Goal: Task Accomplishment & Management: Manage account settings

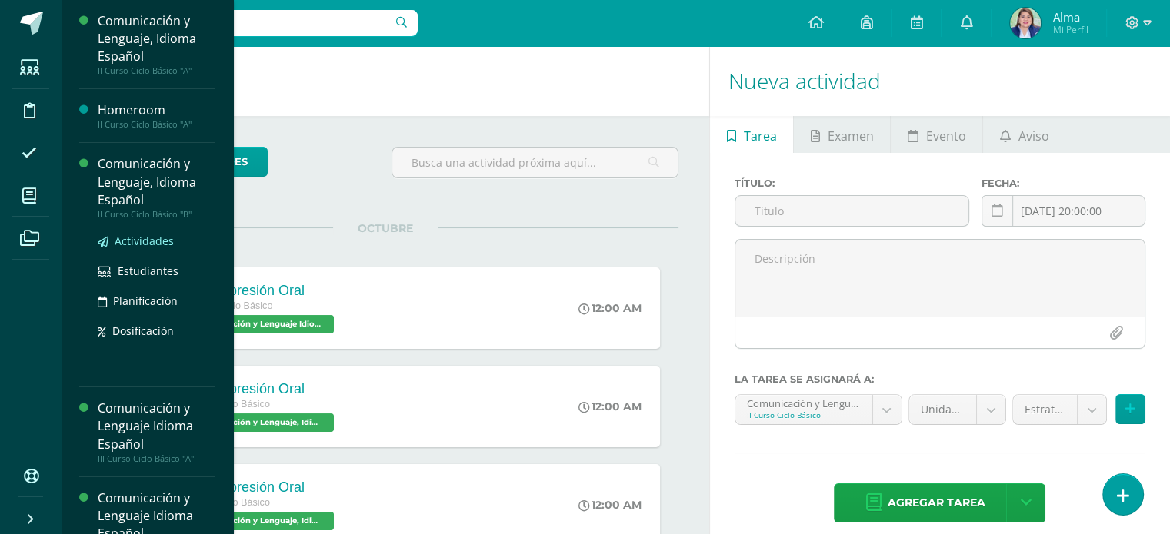
click at [139, 235] on span "Actividades" at bounding box center [144, 241] width 59 height 15
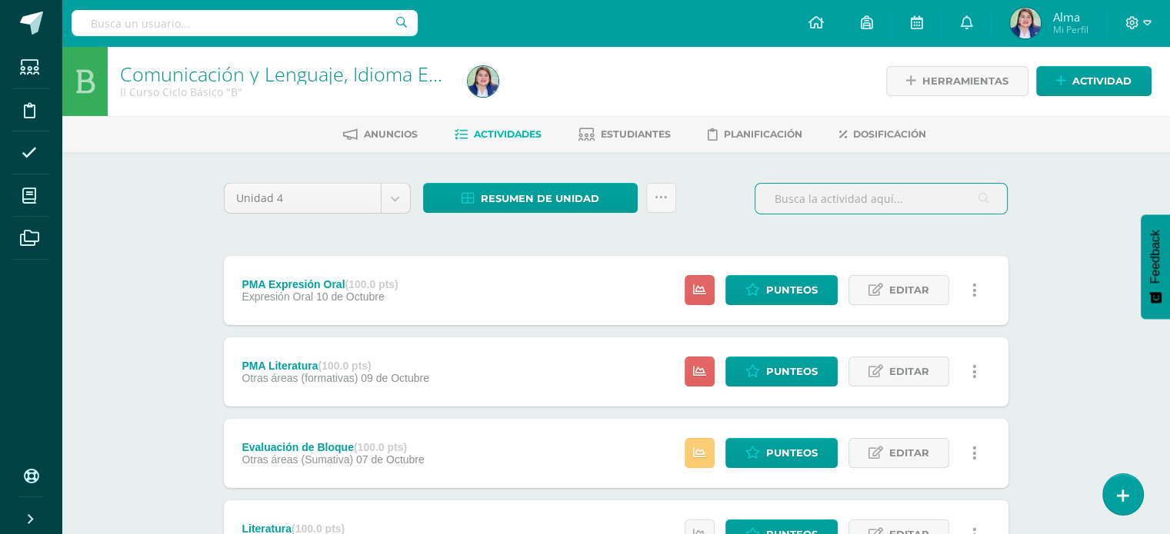
click at [831, 208] on input "text" at bounding box center [880, 199] width 251 height 30
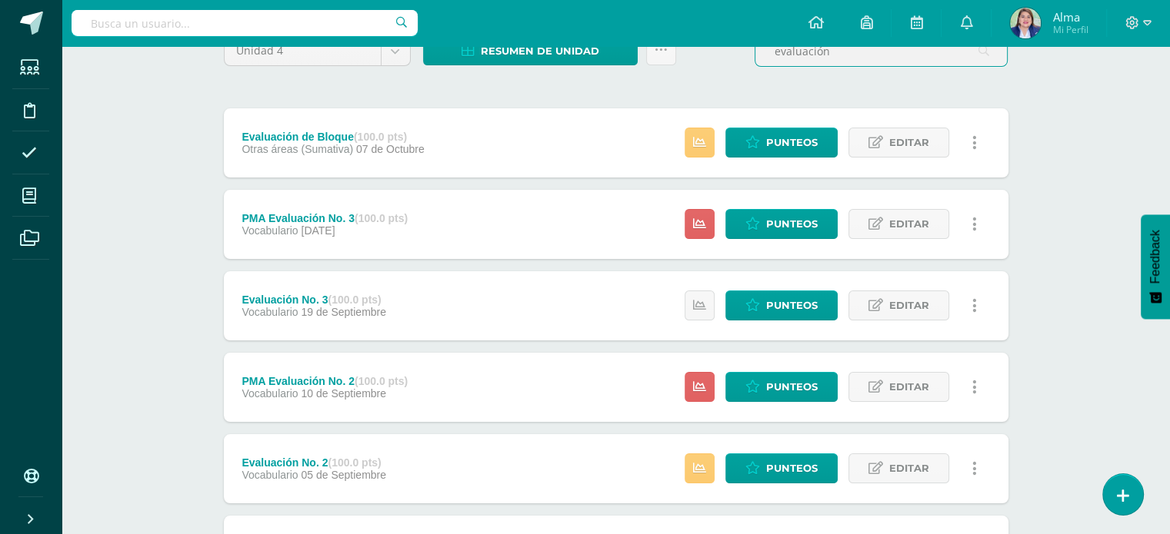
scroll to position [148, 0]
type input "evaluación"
click at [763, 142] on link "Punteos" at bounding box center [781, 143] width 112 height 30
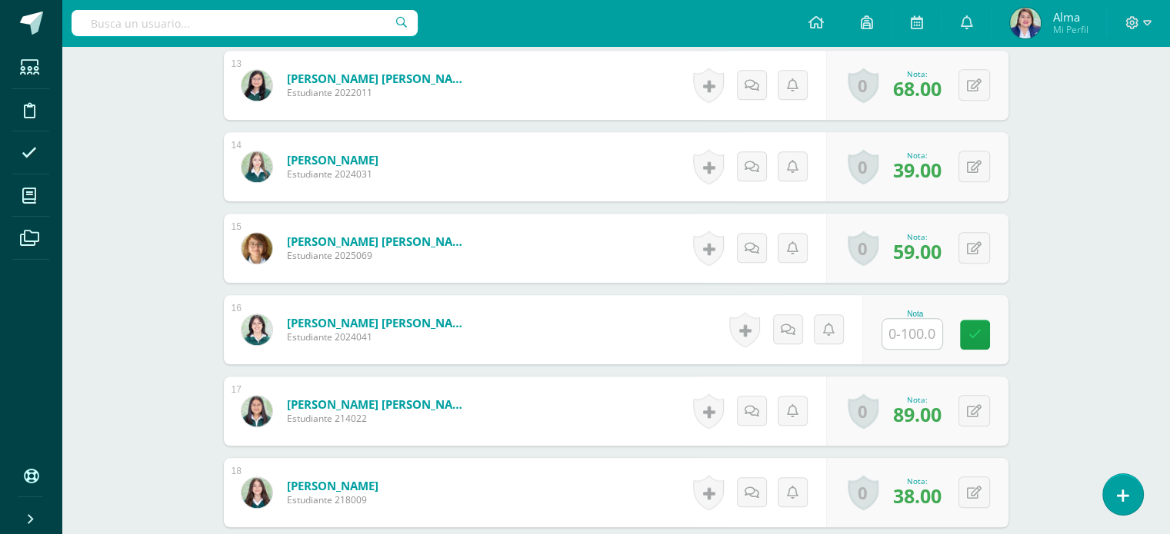
scroll to position [1476, 0]
click at [910, 341] on input "text" at bounding box center [921, 334] width 62 height 31
type input "69"
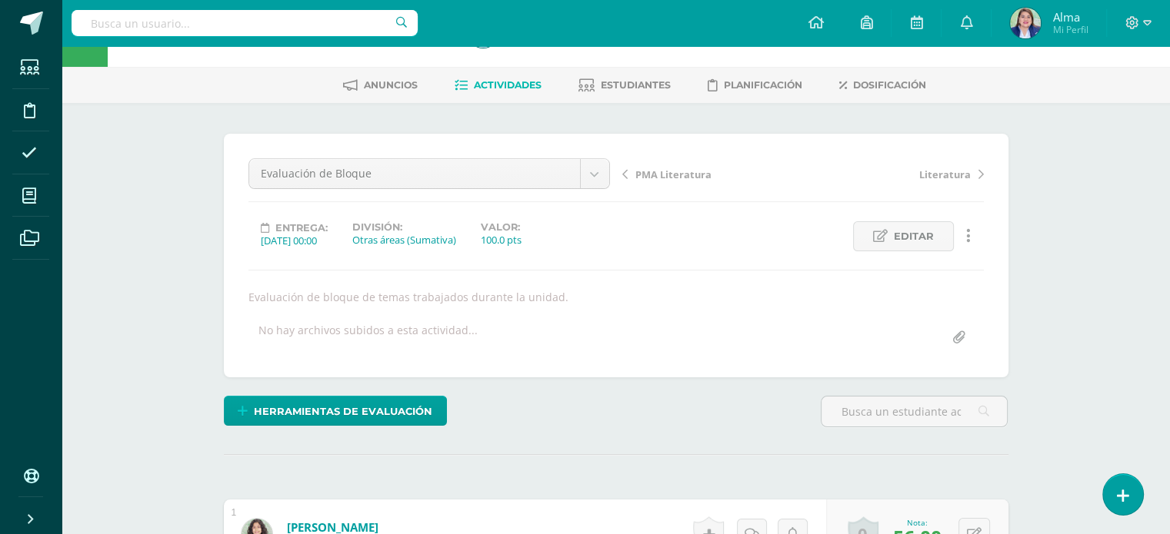
scroll to position [0, 0]
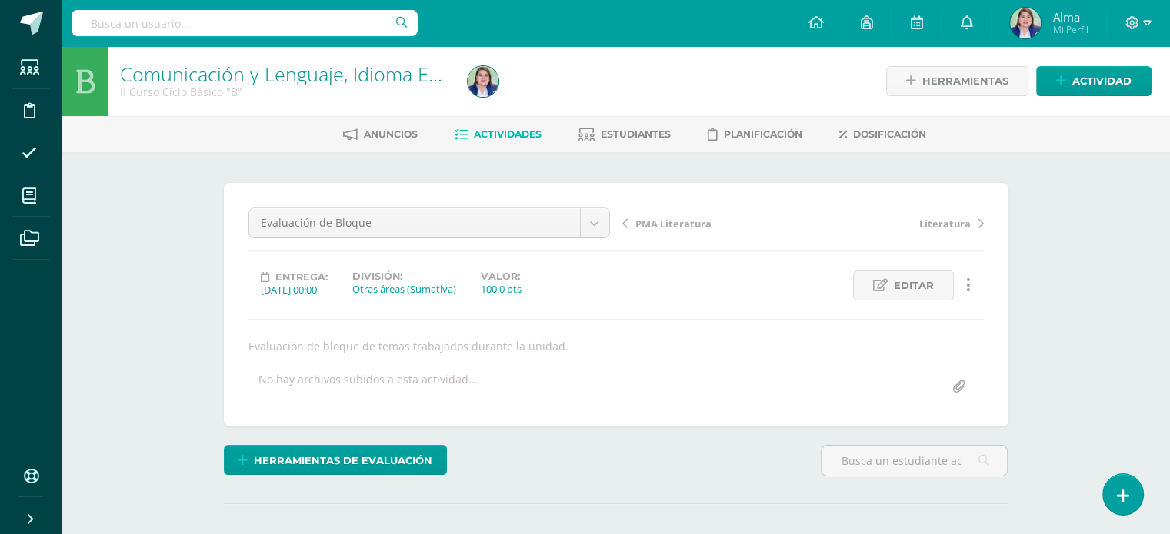
click at [492, 141] on link "Actividades" at bounding box center [497, 134] width 87 height 25
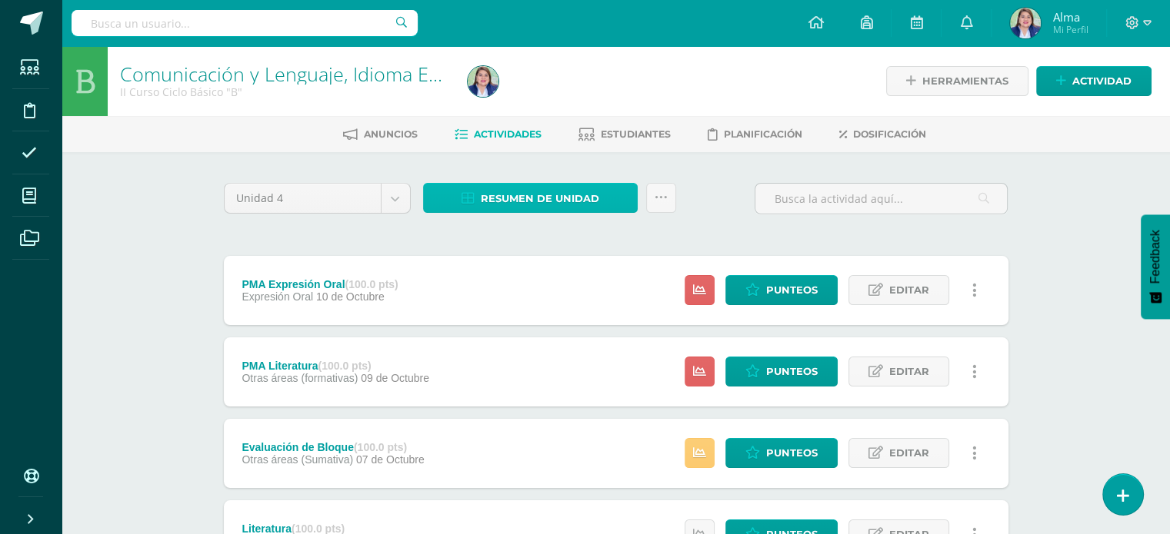
click at [557, 208] on span "Resumen de unidad" at bounding box center [540, 199] width 118 height 28
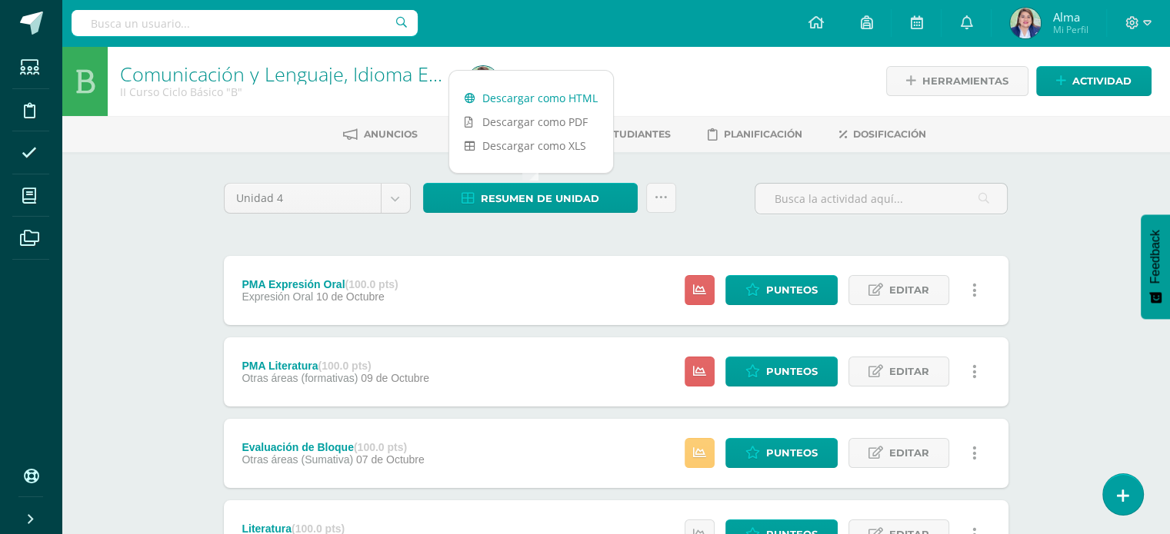
click at [525, 94] on link "Descargar como HTML" at bounding box center [531, 98] width 164 height 24
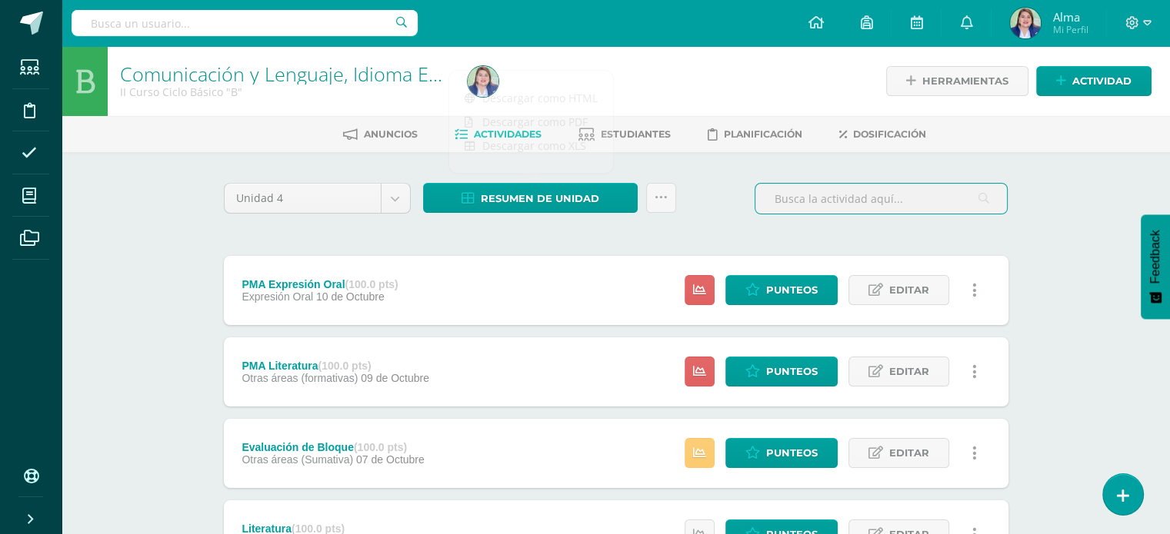
click at [826, 198] on input "text" at bounding box center [880, 199] width 251 height 30
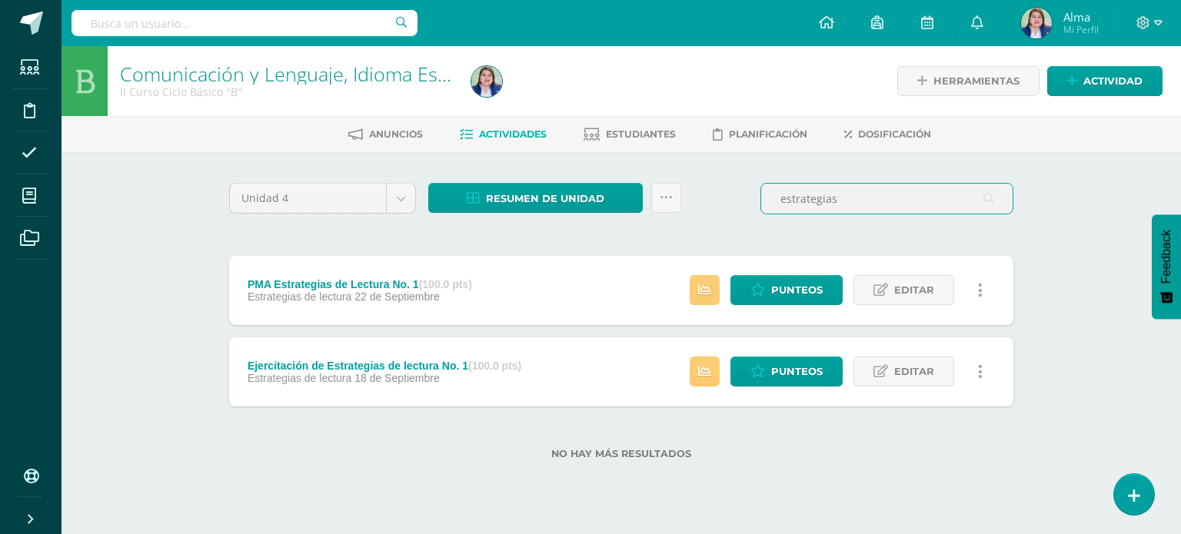
type input "estrategias"
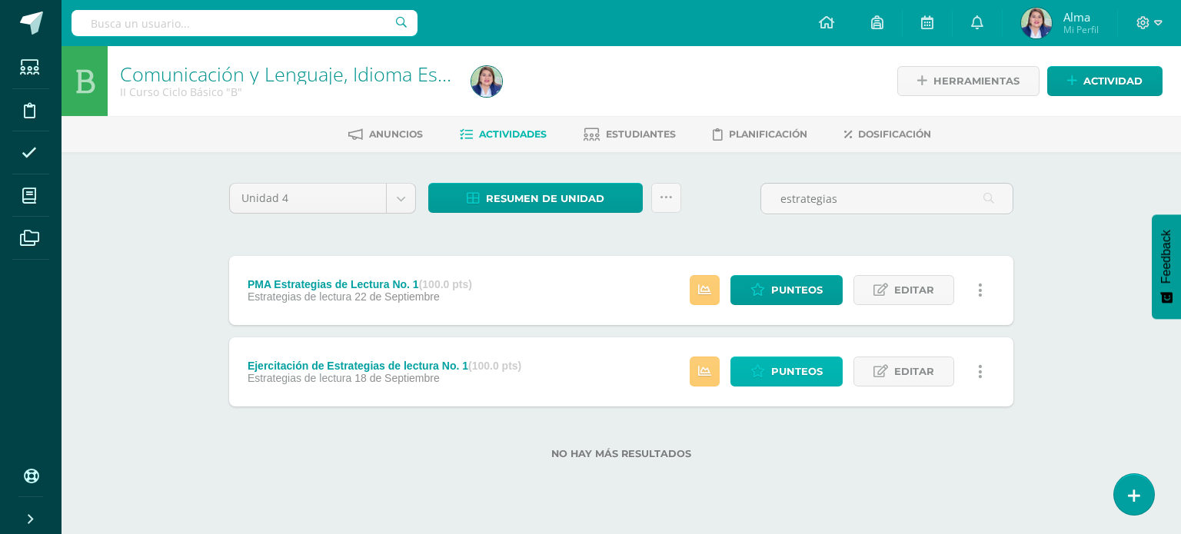
click at [786, 378] on span "Punteos" at bounding box center [797, 372] width 52 height 28
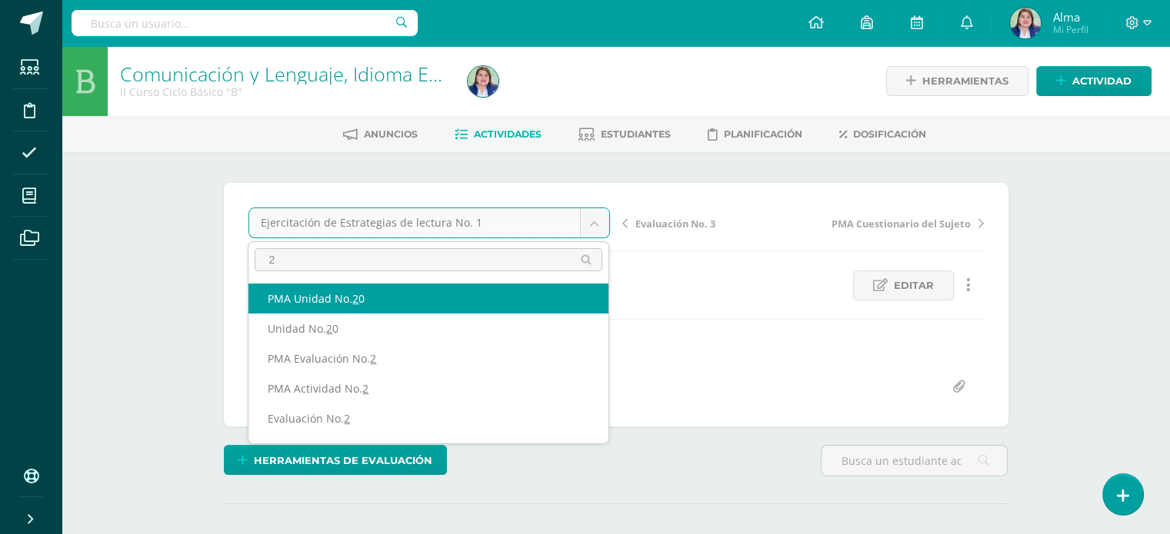
type input "20"
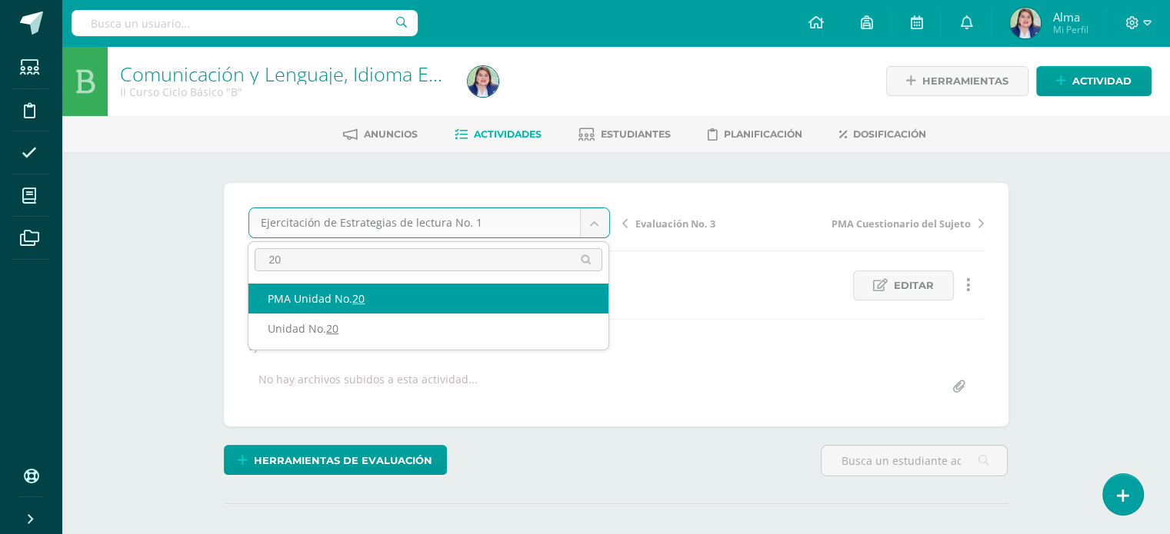
select select "/dashboard/teacher/grade-activity/258900/"
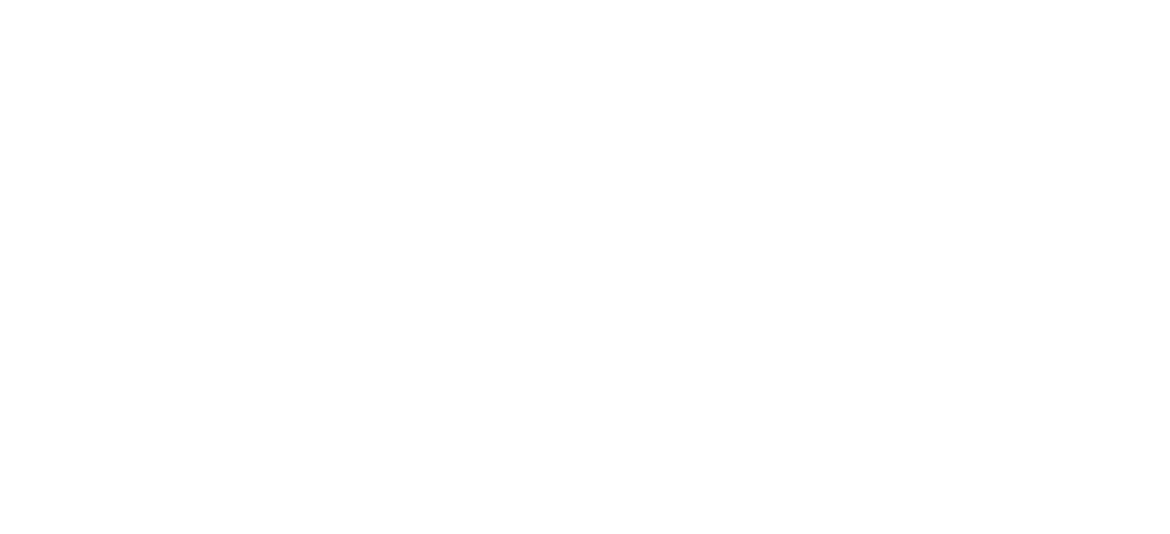
click at [0, 0] on html at bounding box center [0, 0] width 0 height 0
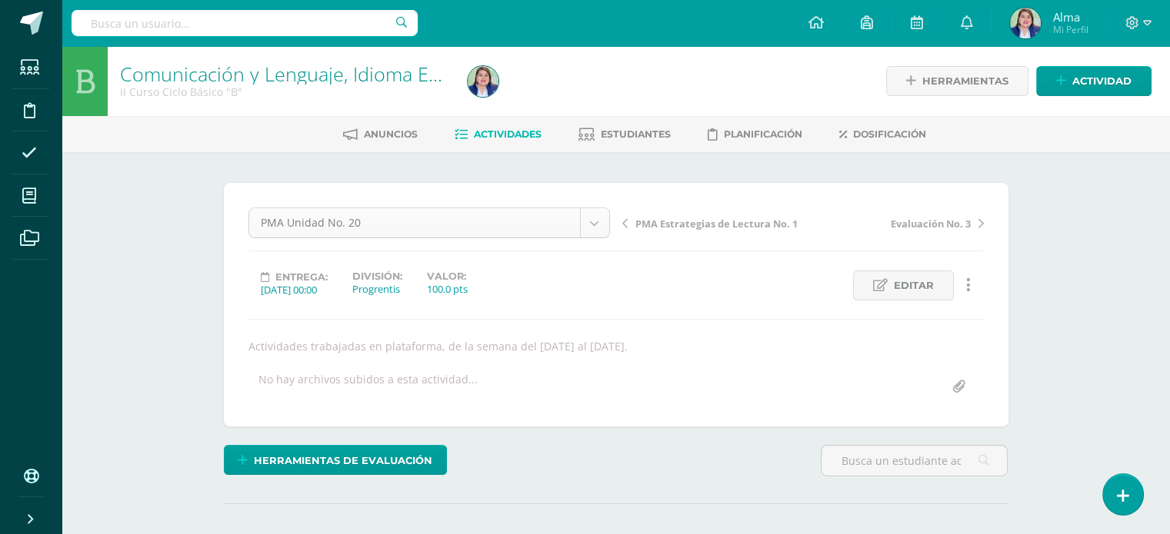
scroll to position [169, 0]
click at [594, 224] on body "Estudiantes Disciplina Asistencia Mis cursos Archivos Soporte Ayuda Reportar un…" at bounding box center [585, 312] width 1170 height 624
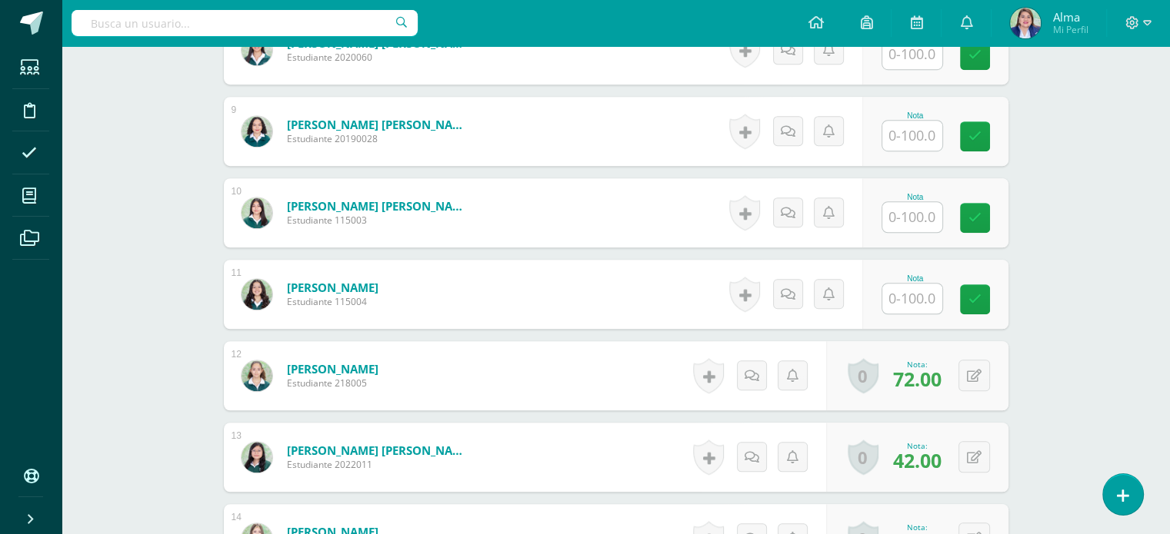
scroll to position [1105, 0]
click at [973, 378] on button at bounding box center [984, 375] width 32 height 32
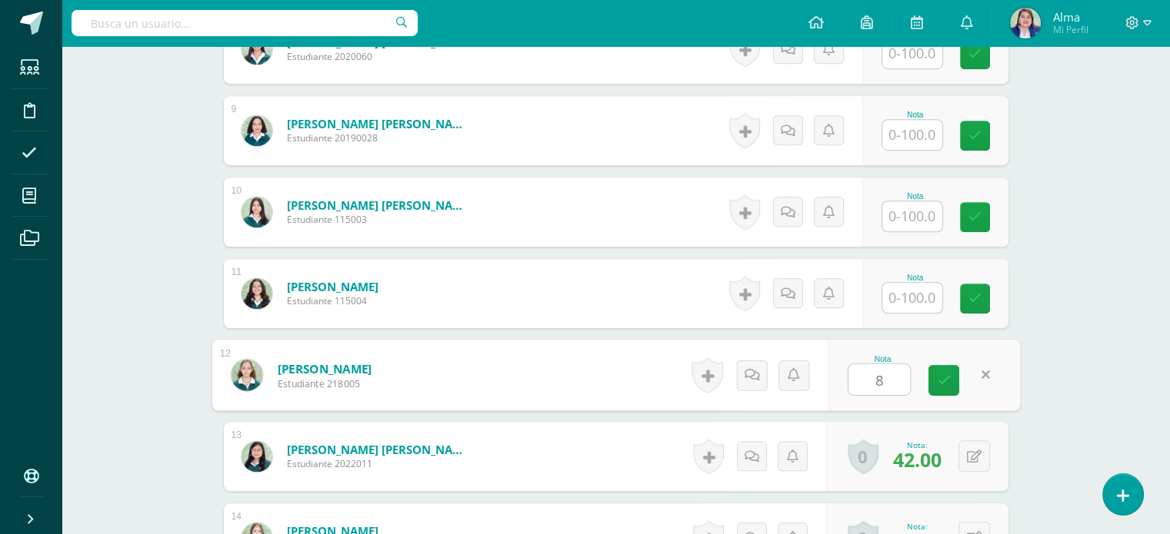
type input "80"
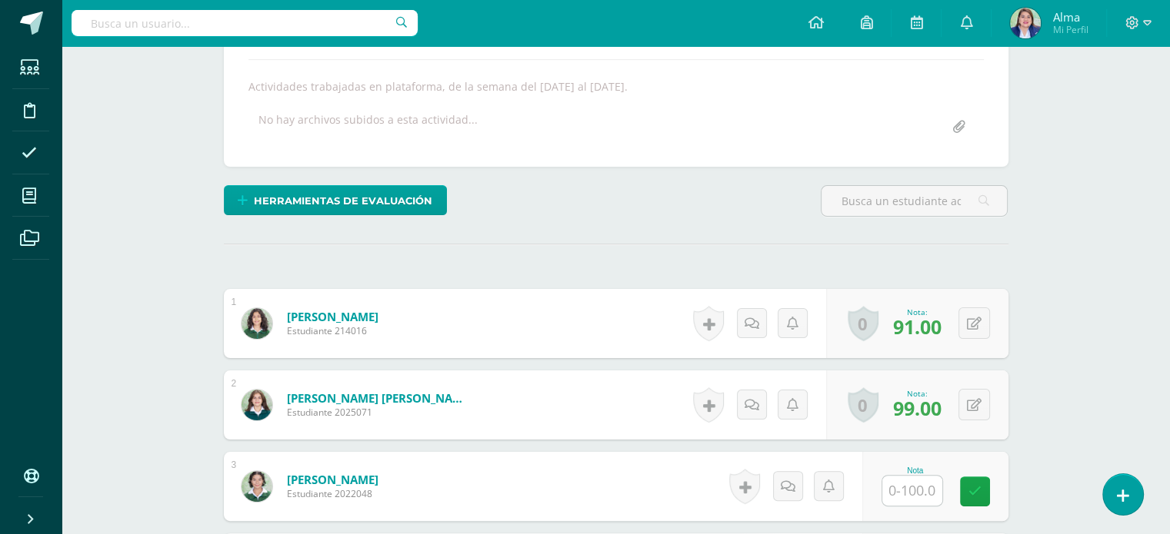
scroll to position [0, 0]
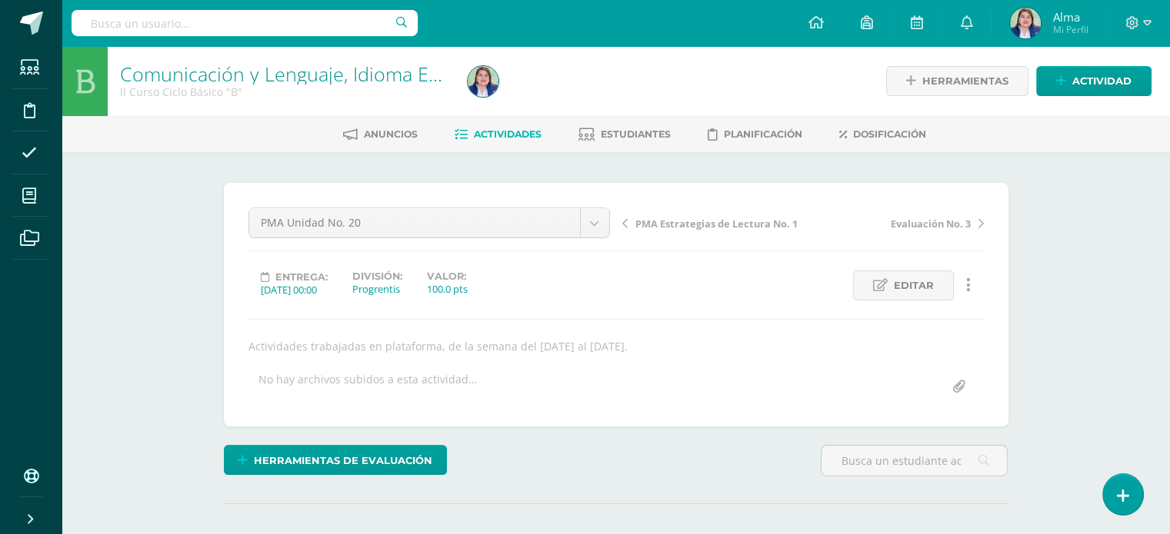
click at [511, 121] on div "Anuncios Actividades Estudiantes Planificación Dosificación" at bounding box center [634, 134] width 1145 height 36
click at [508, 131] on span "Actividades" at bounding box center [508, 134] width 68 height 12
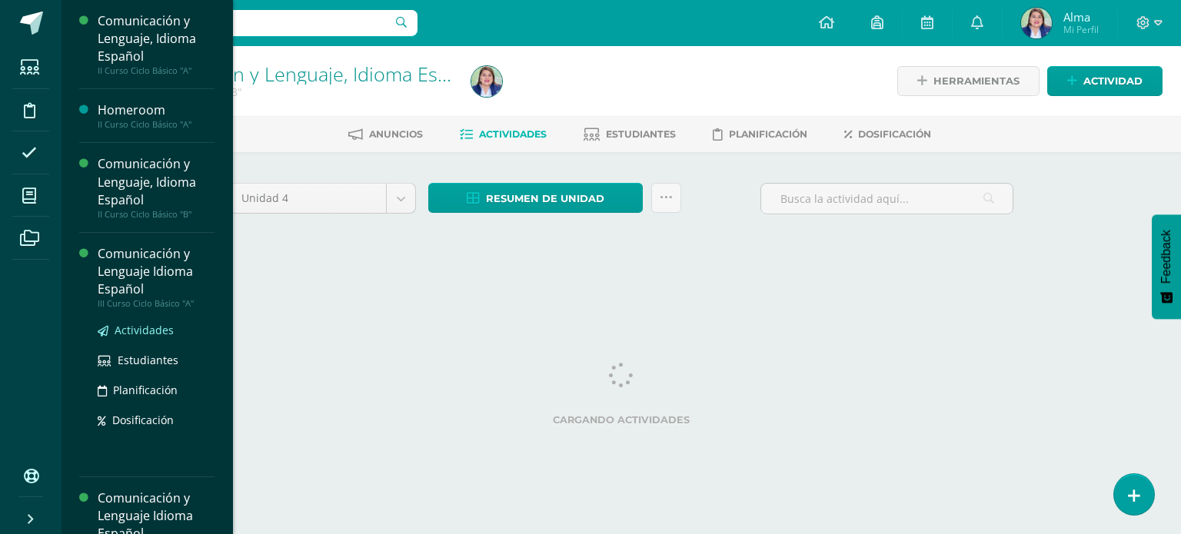
click at [126, 324] on span "Actividades" at bounding box center [144, 330] width 59 height 15
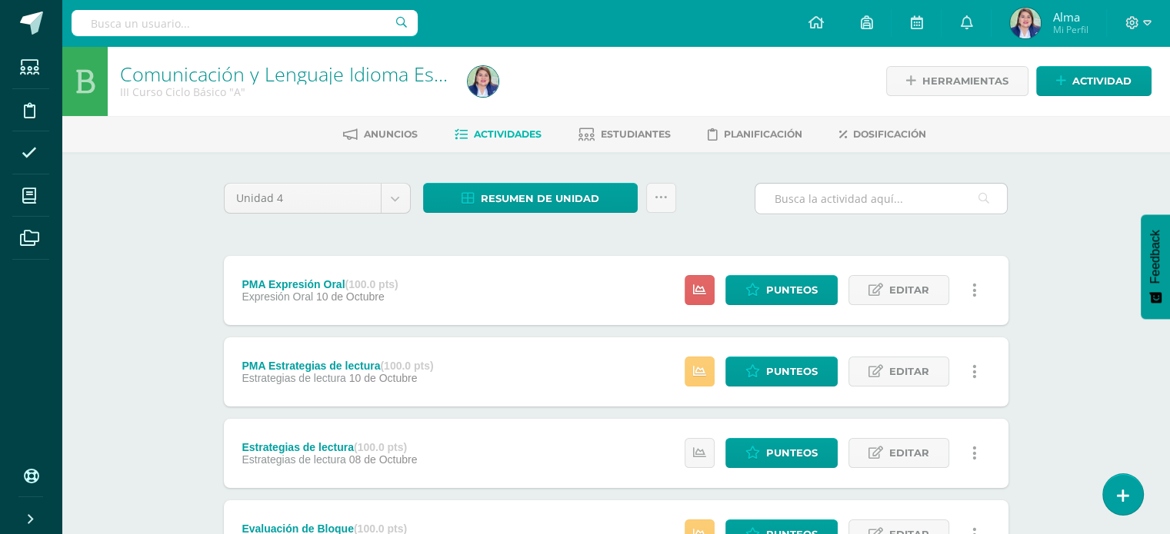
click at [829, 204] on input "text" at bounding box center [880, 199] width 251 height 30
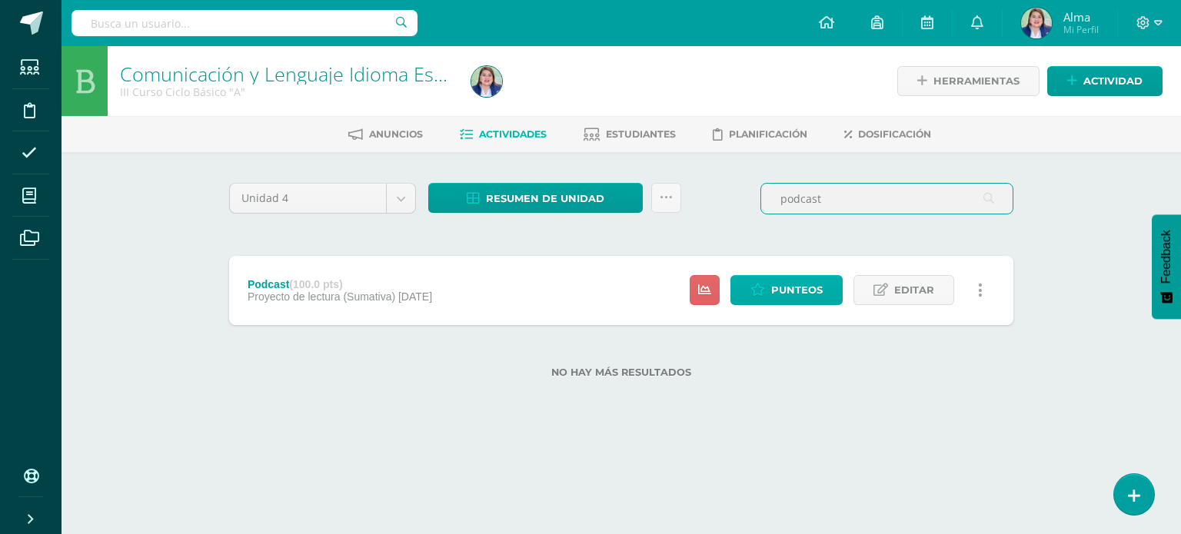
type input "podcast"
click at [780, 288] on span "Punteos" at bounding box center [797, 290] width 52 height 28
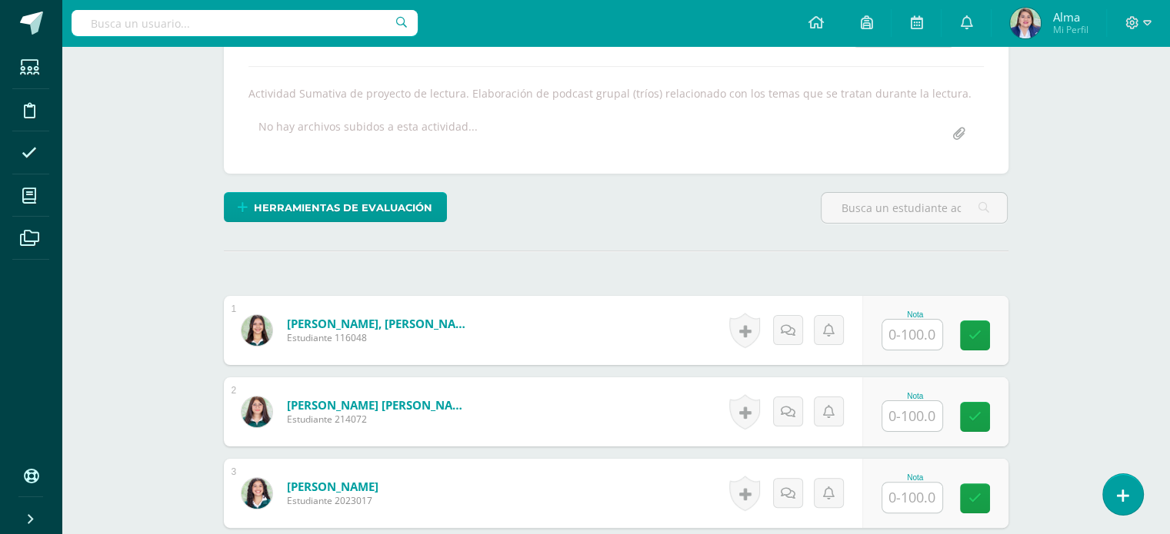
scroll to position [254, 0]
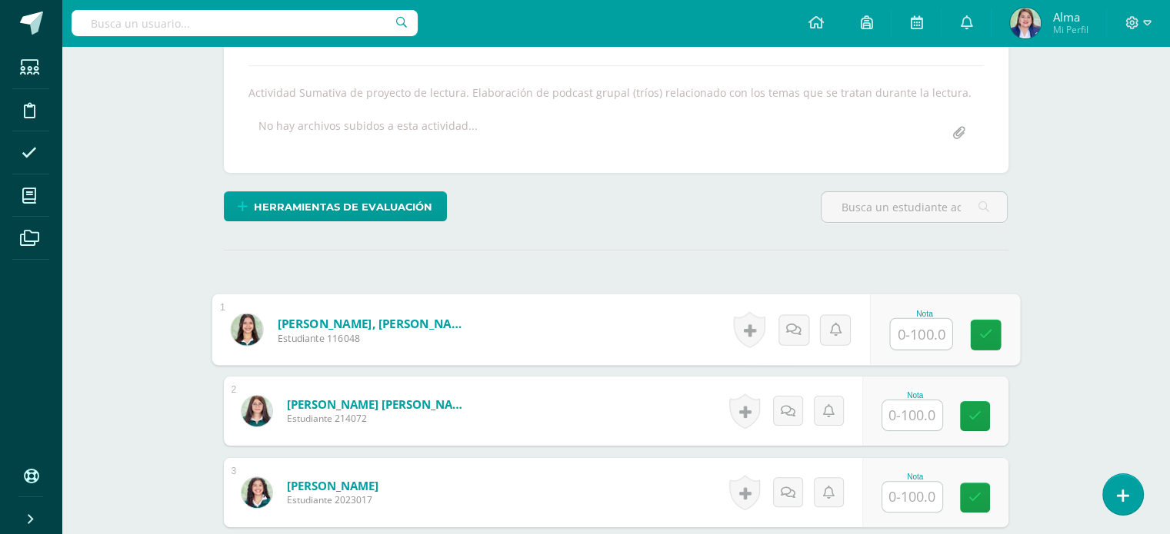
click at [924, 319] on input "text" at bounding box center [921, 334] width 62 height 31
type input "45"
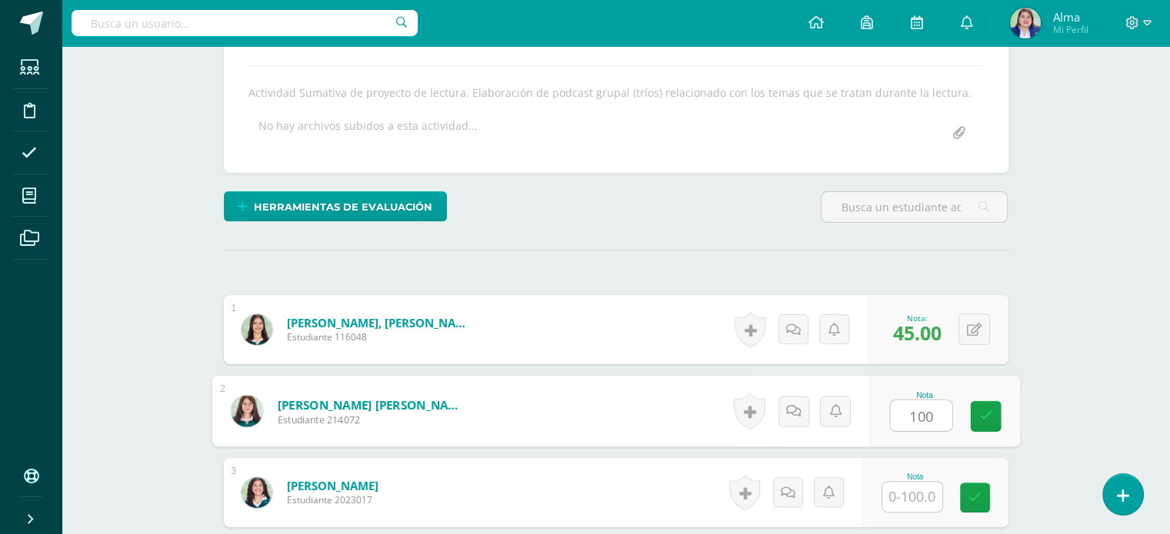
type input "100"
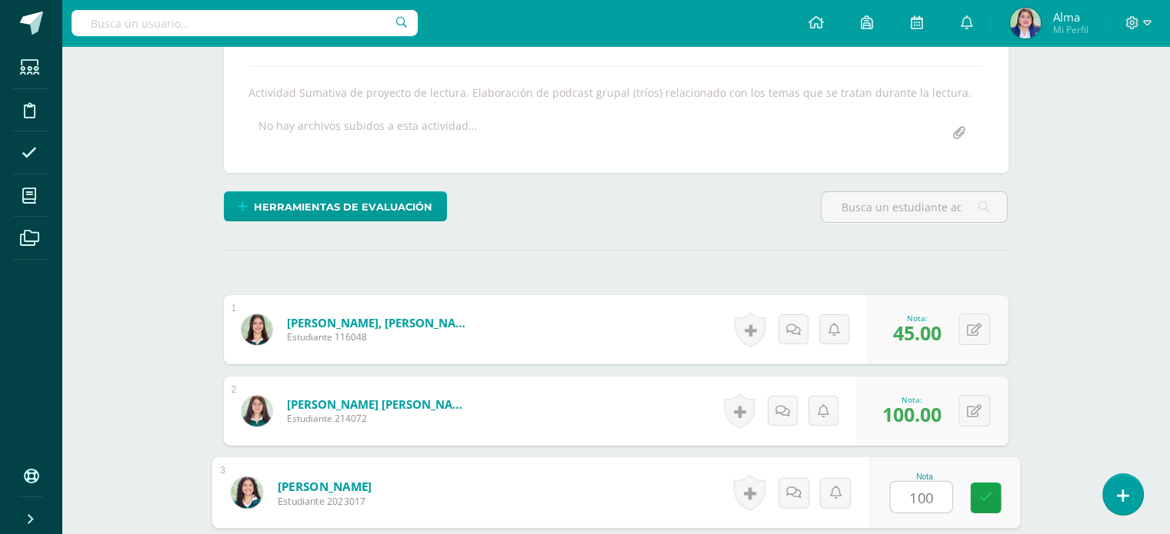
type input "100"
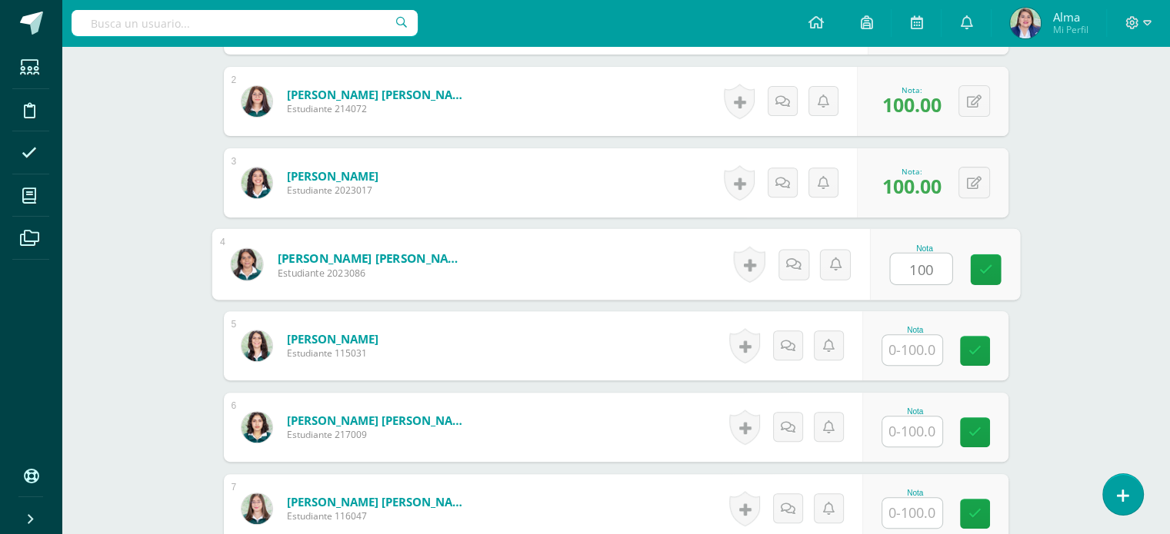
type input "100"
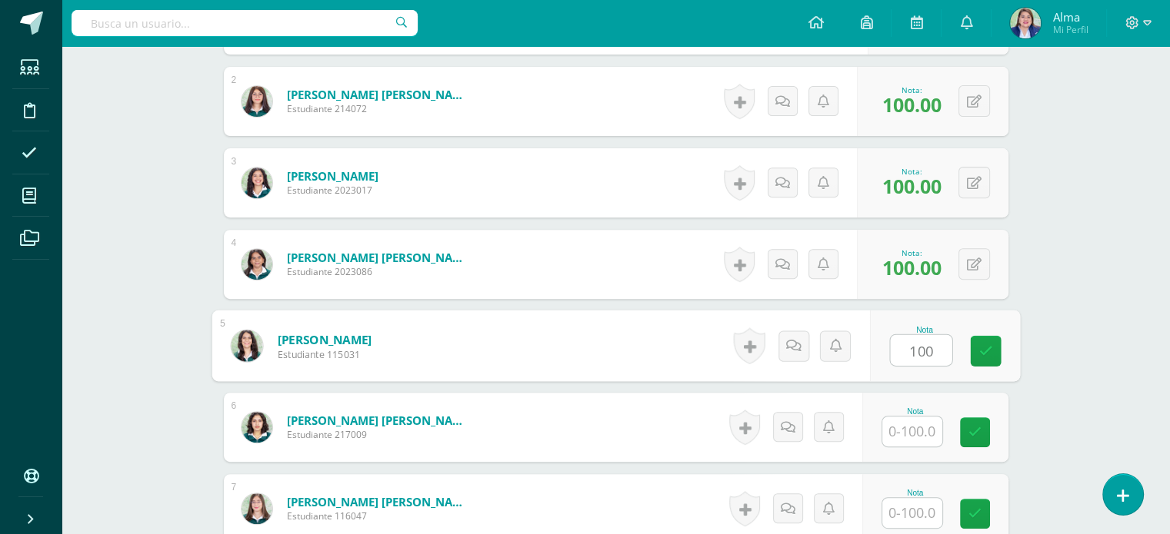
type input "100"
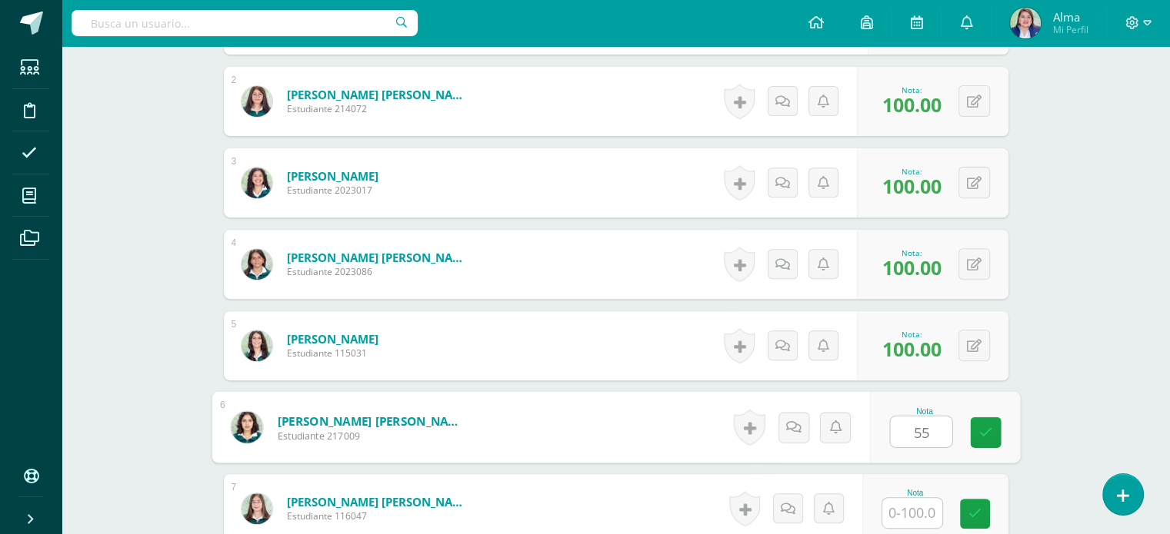
type input "55"
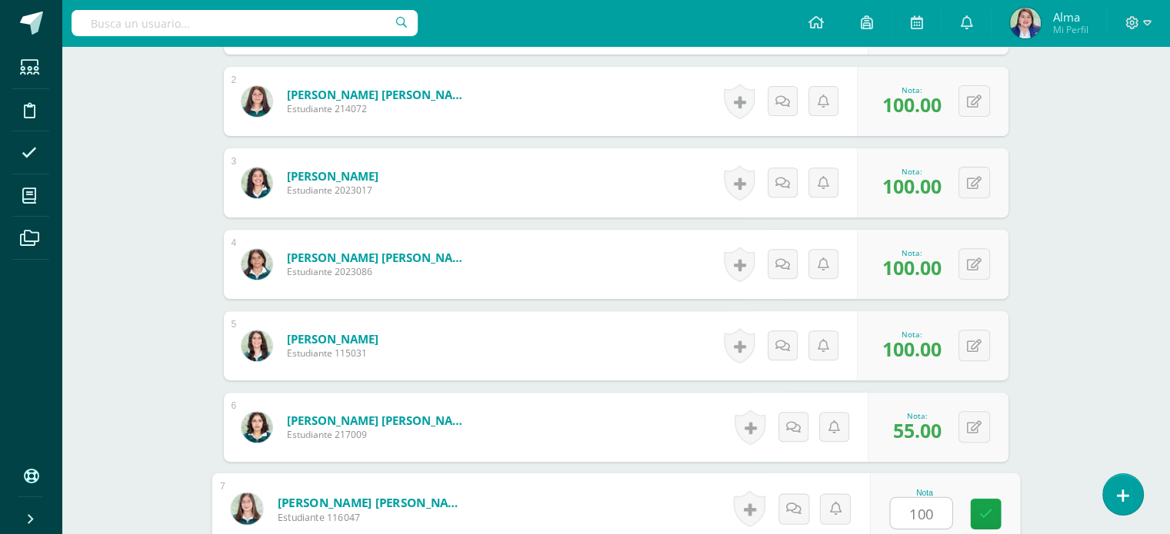
type input "100"
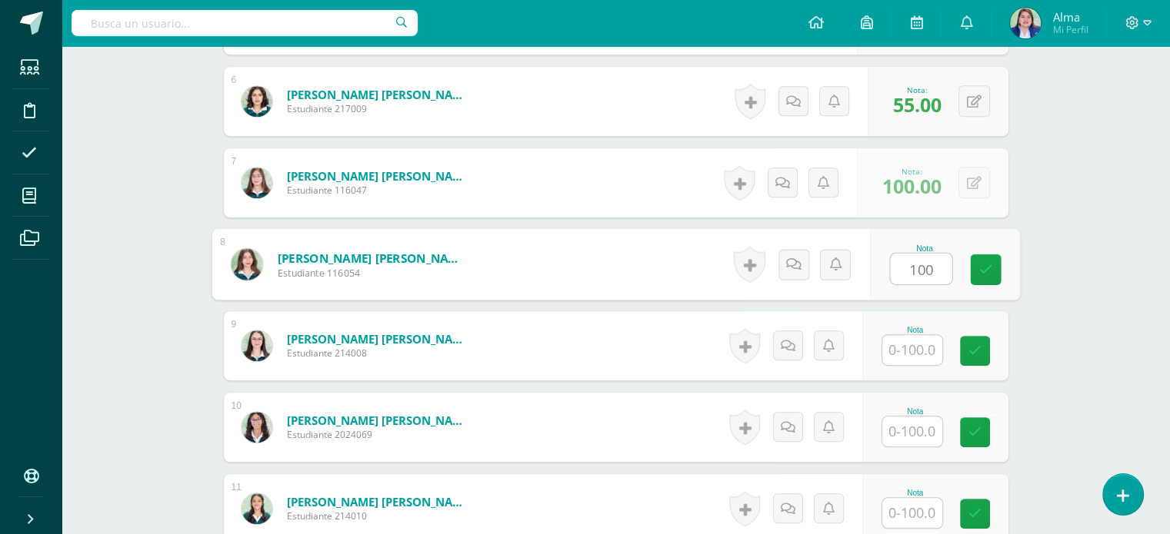
type input "100"
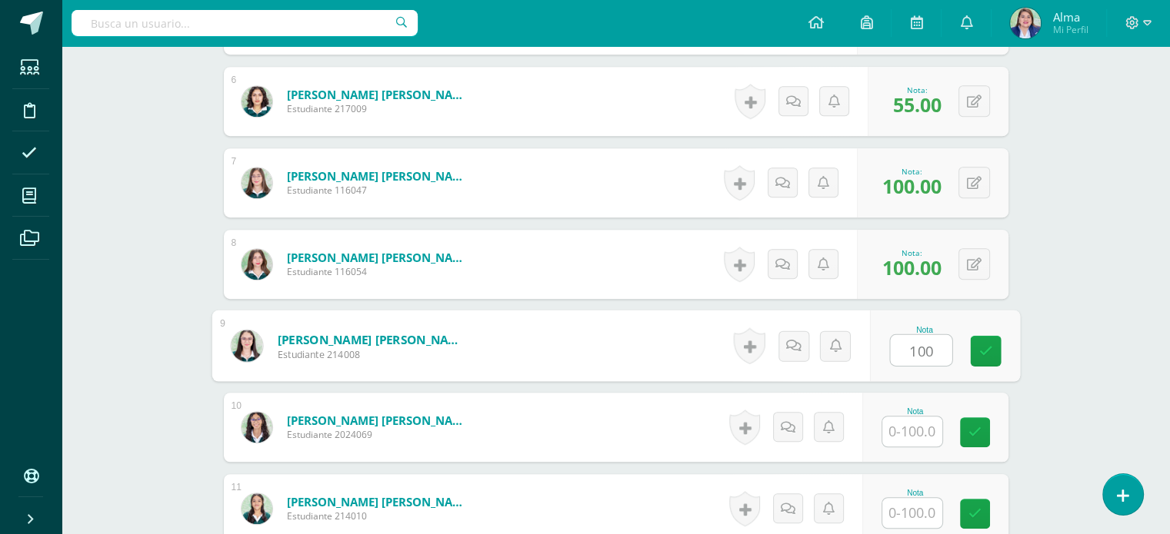
type input "100"
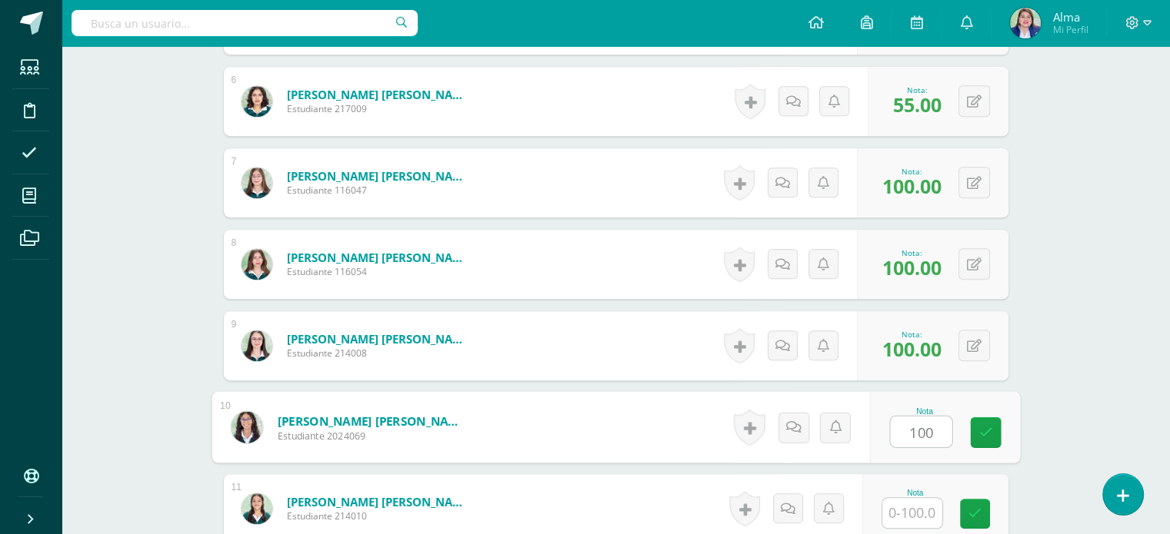
type input "100"
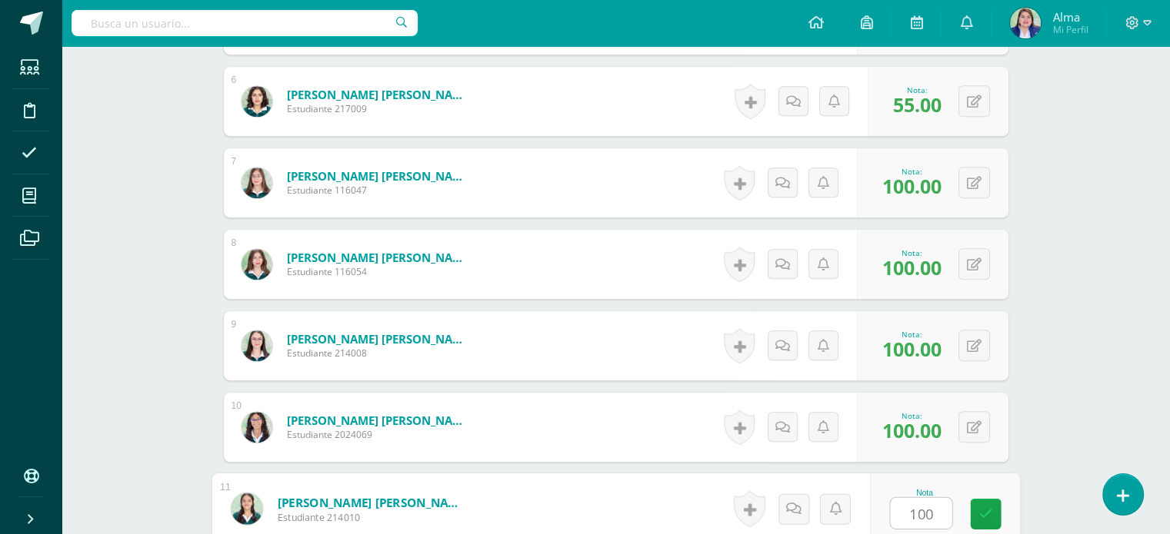
type input "100"
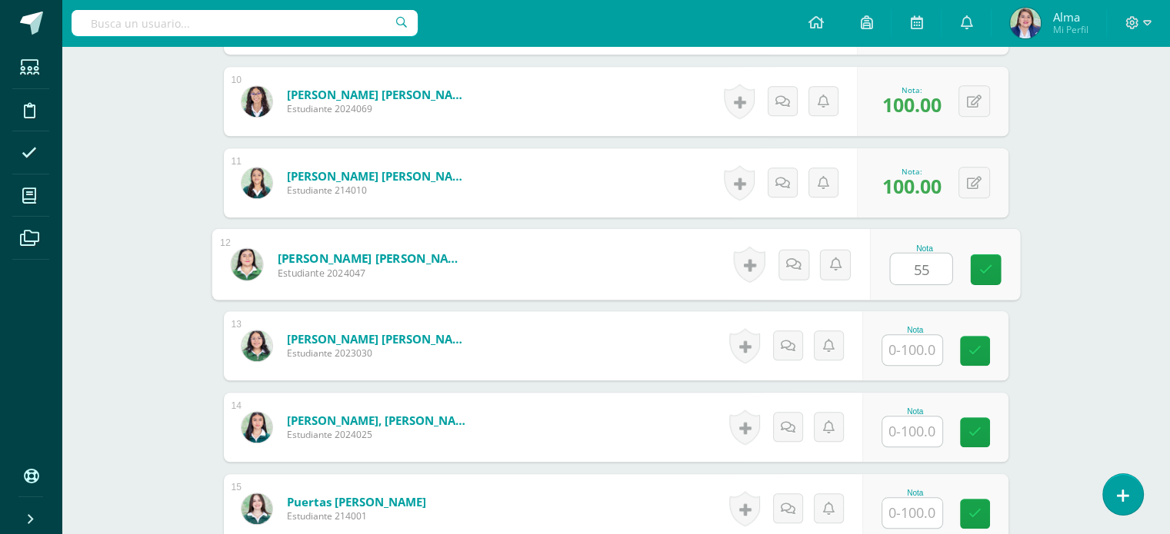
type input "55"
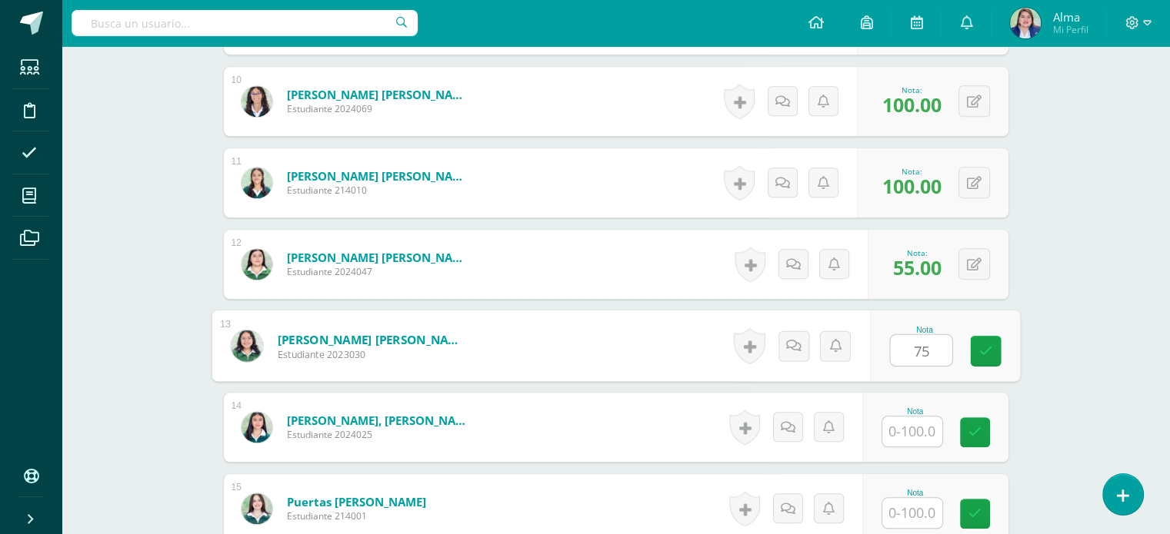
type input "75"
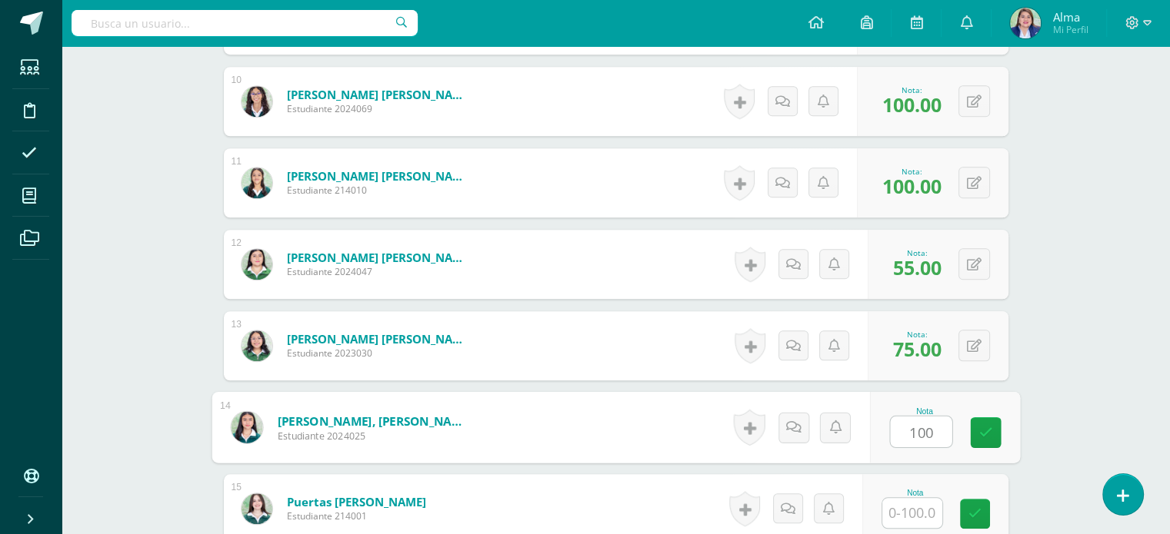
type input "100"
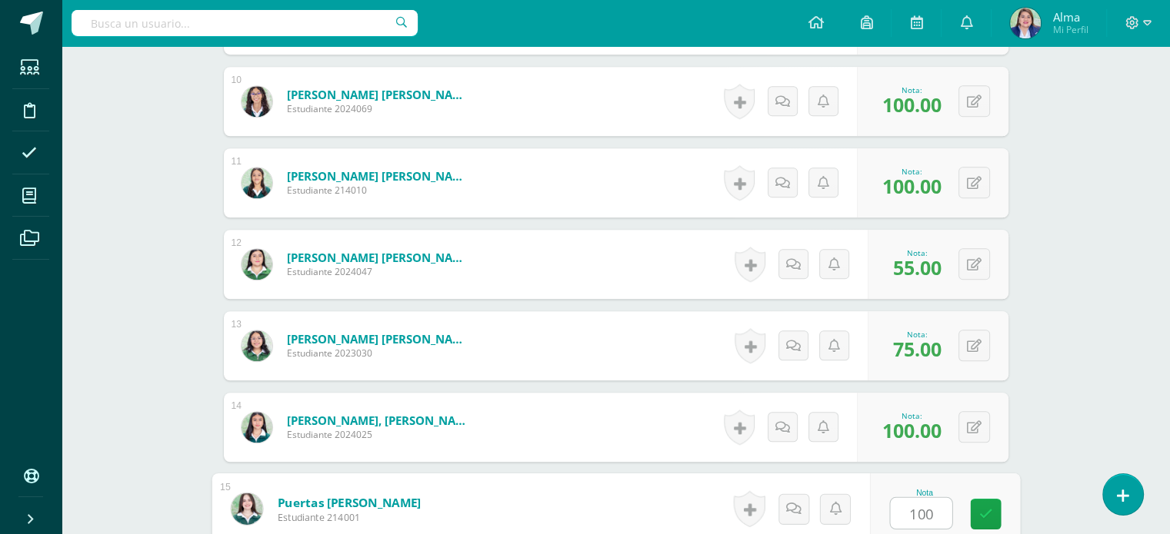
type input "100"
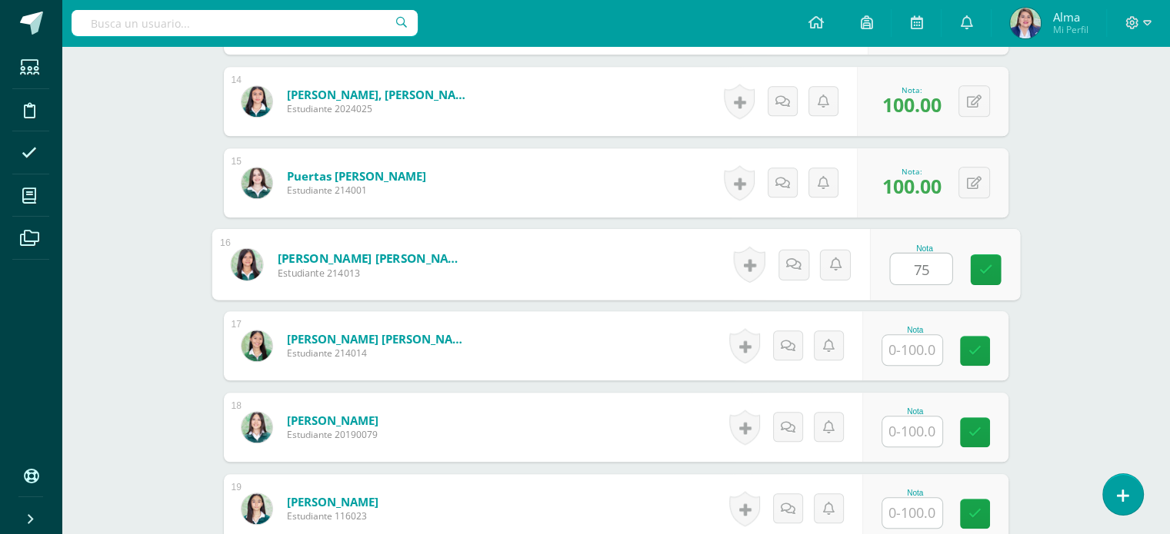
type input "75"
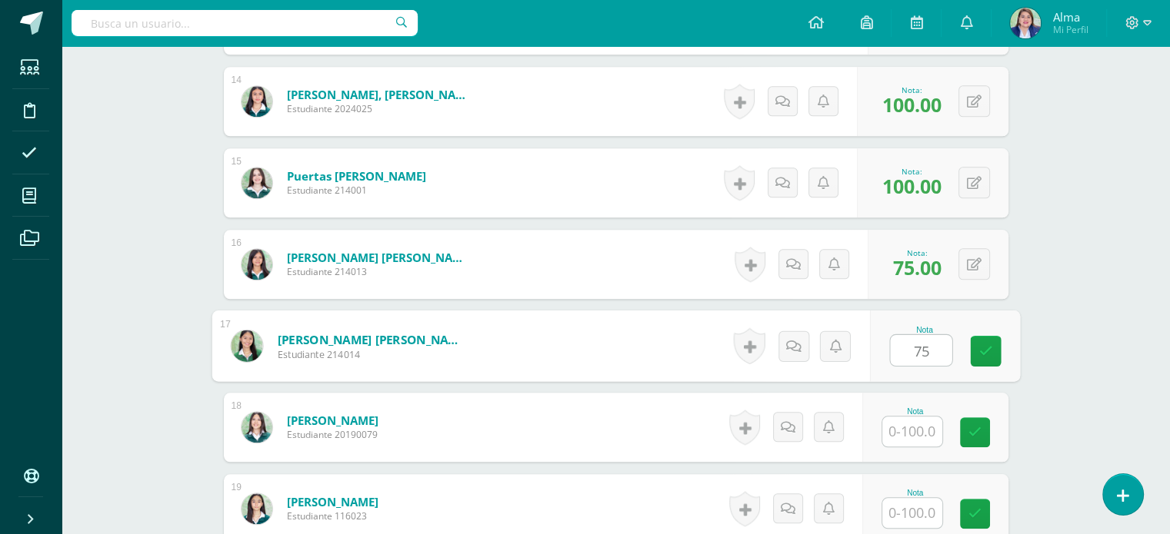
type input "75"
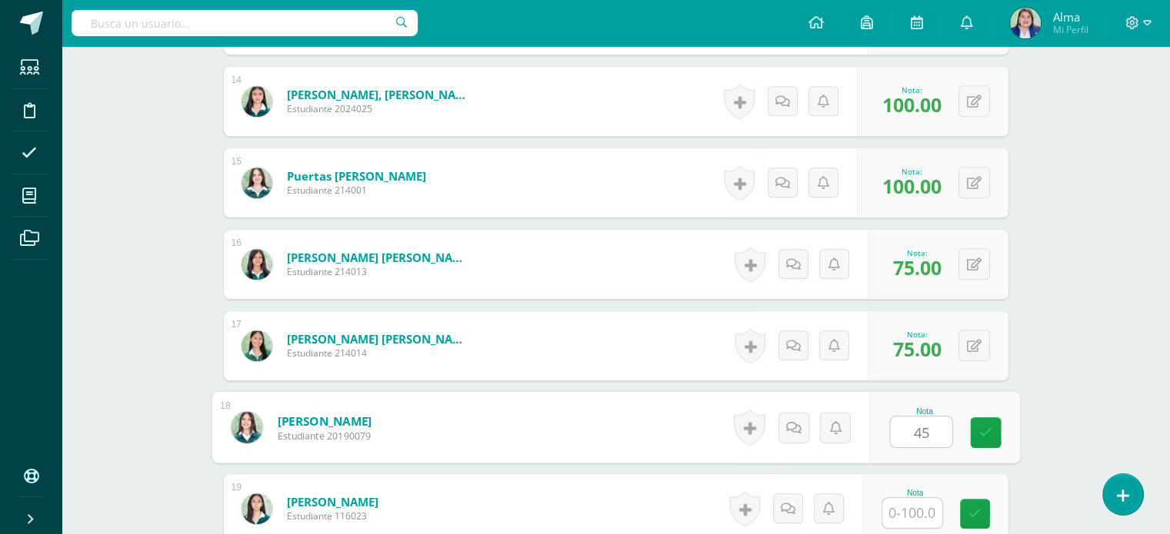
type input "45"
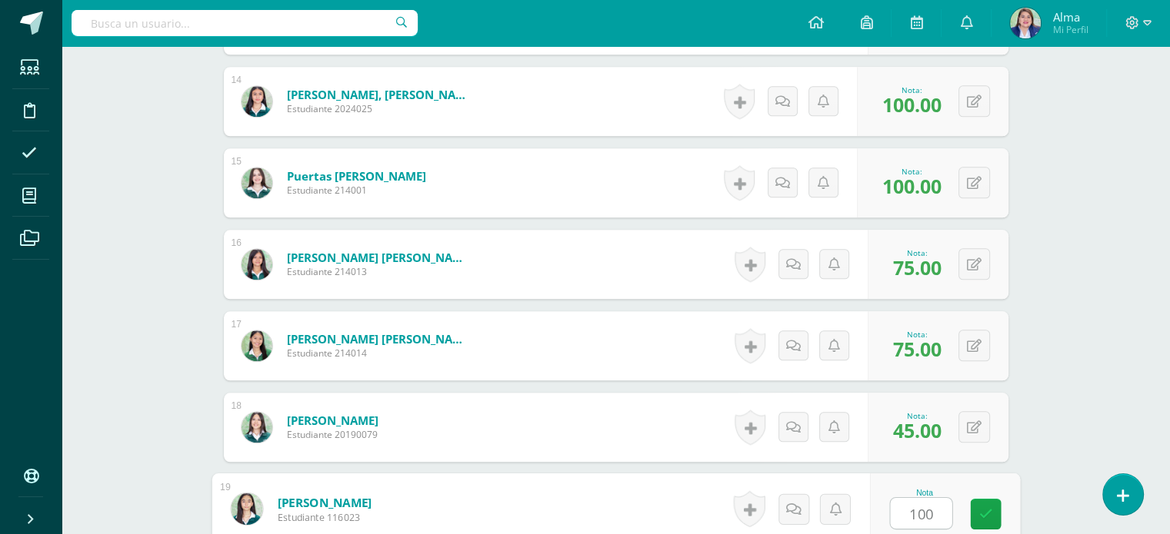
type input "100"
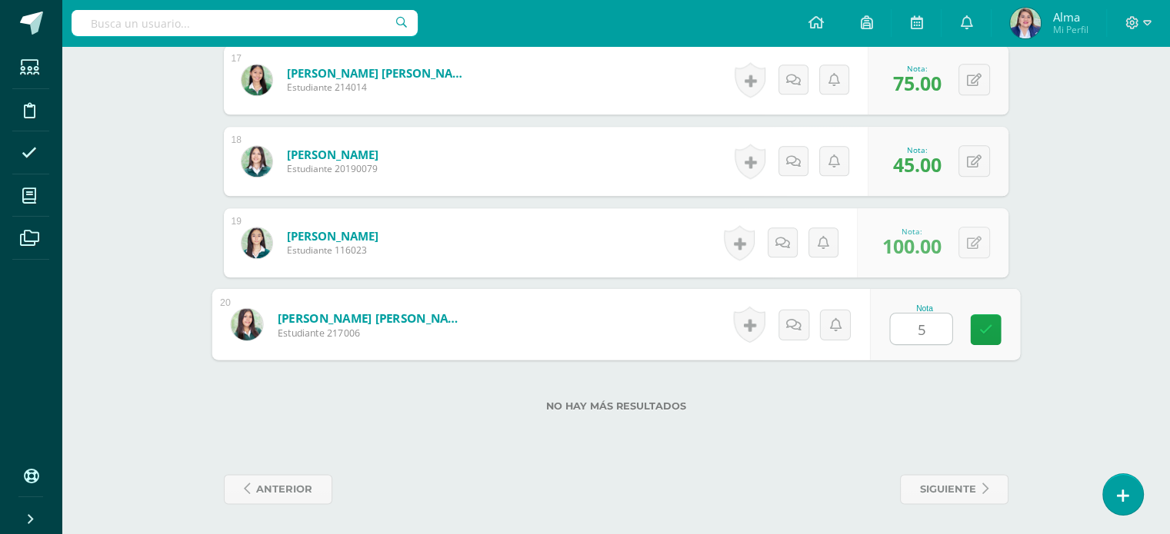
type input "55"
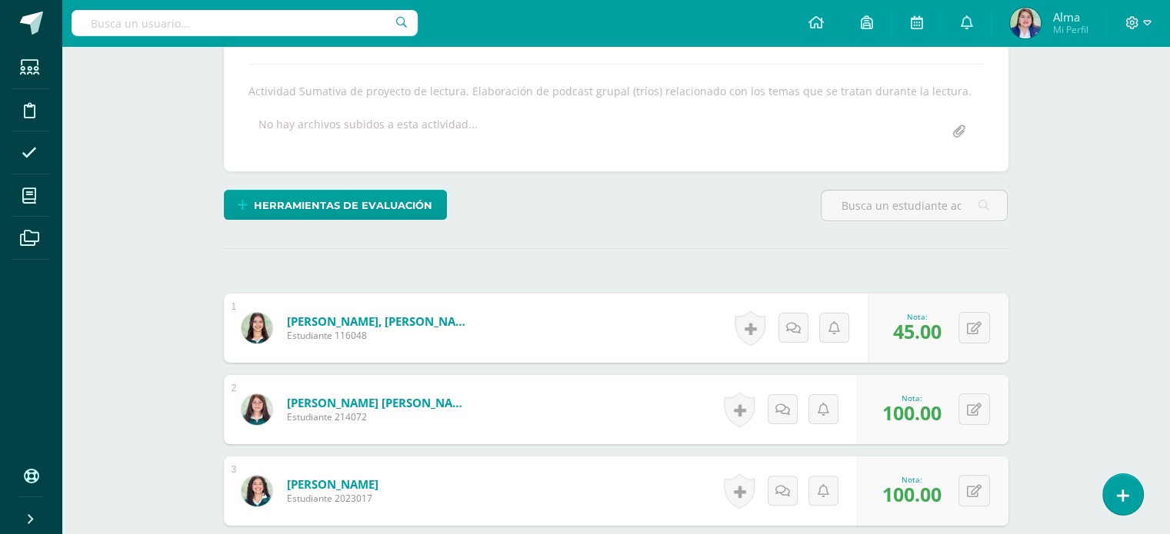
scroll to position [0, 0]
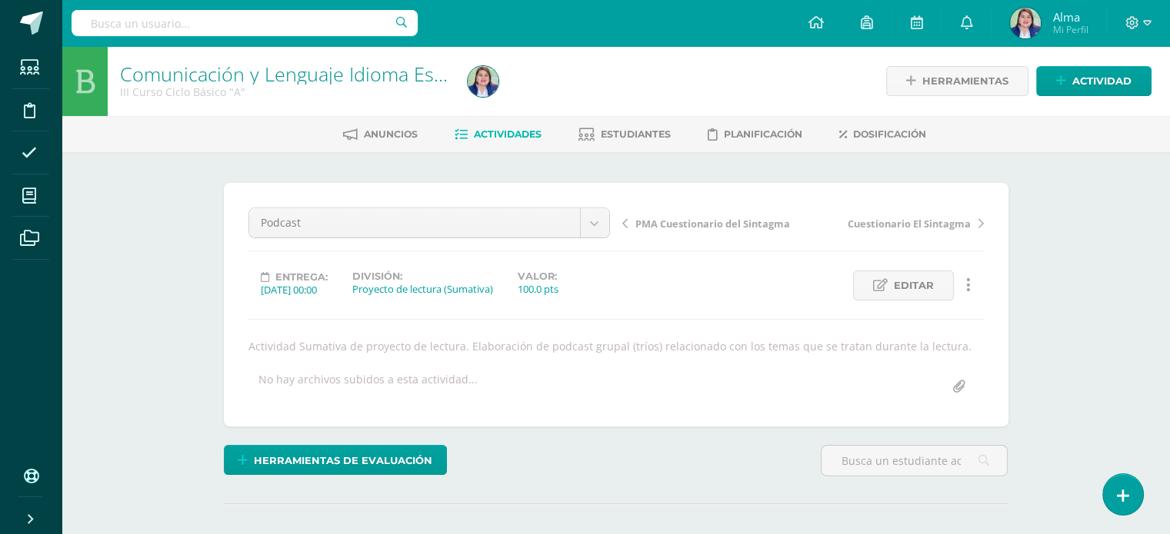
click at [514, 128] on span "Actividades" at bounding box center [508, 134] width 68 height 12
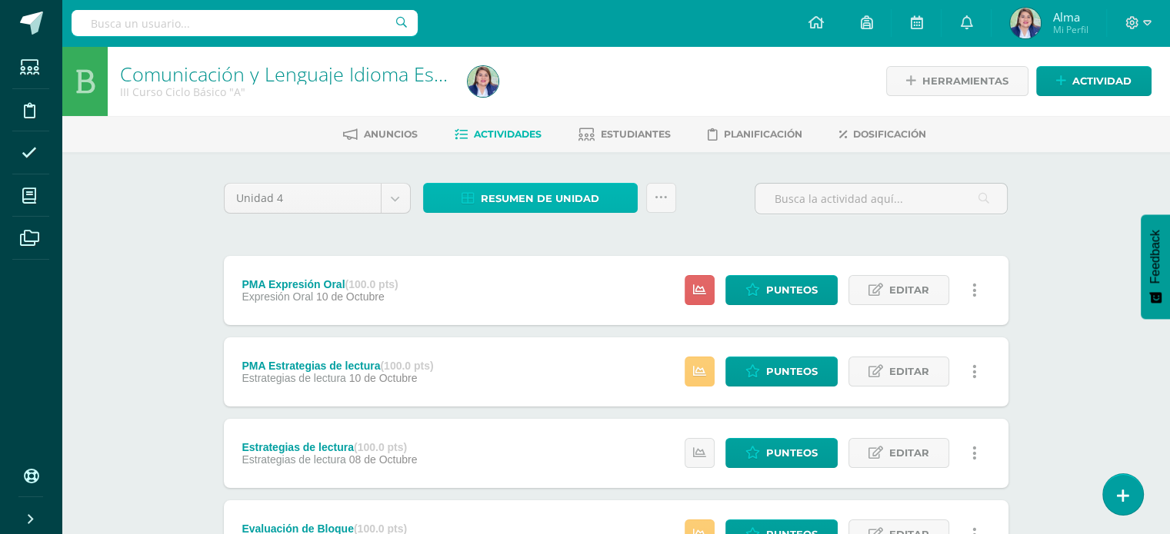
click at [557, 188] on span "Resumen de unidad" at bounding box center [540, 199] width 118 height 28
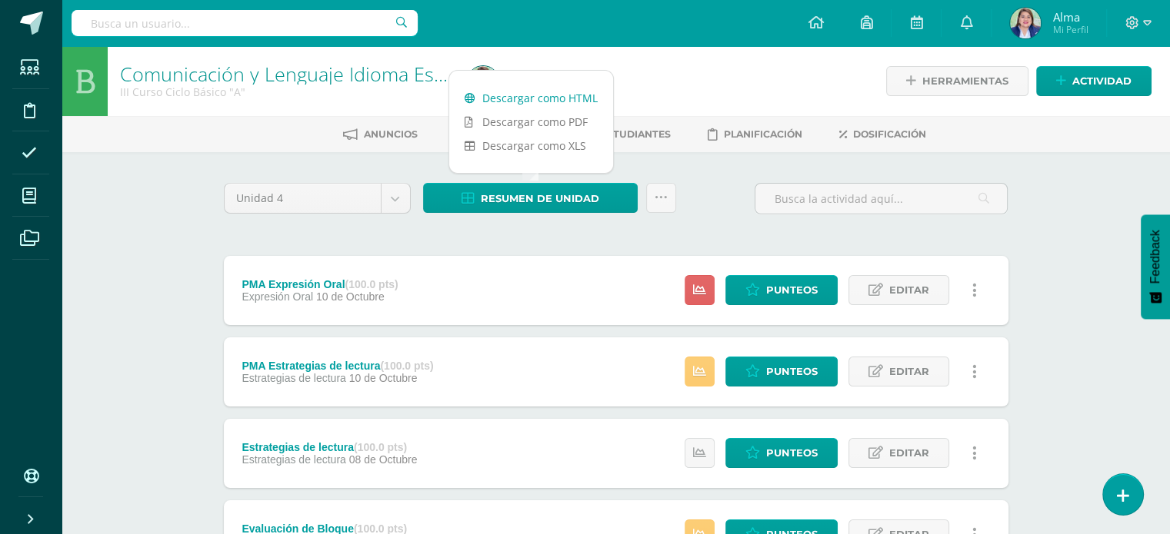
click at [534, 96] on link "Descargar como HTML" at bounding box center [531, 98] width 164 height 24
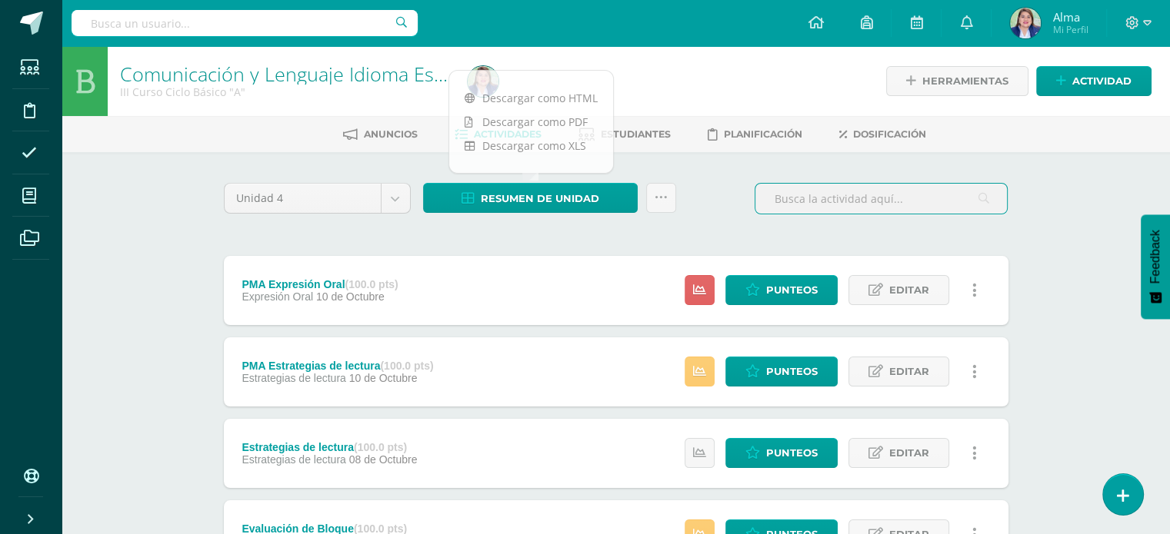
click at [850, 204] on input "text" at bounding box center [880, 199] width 251 height 30
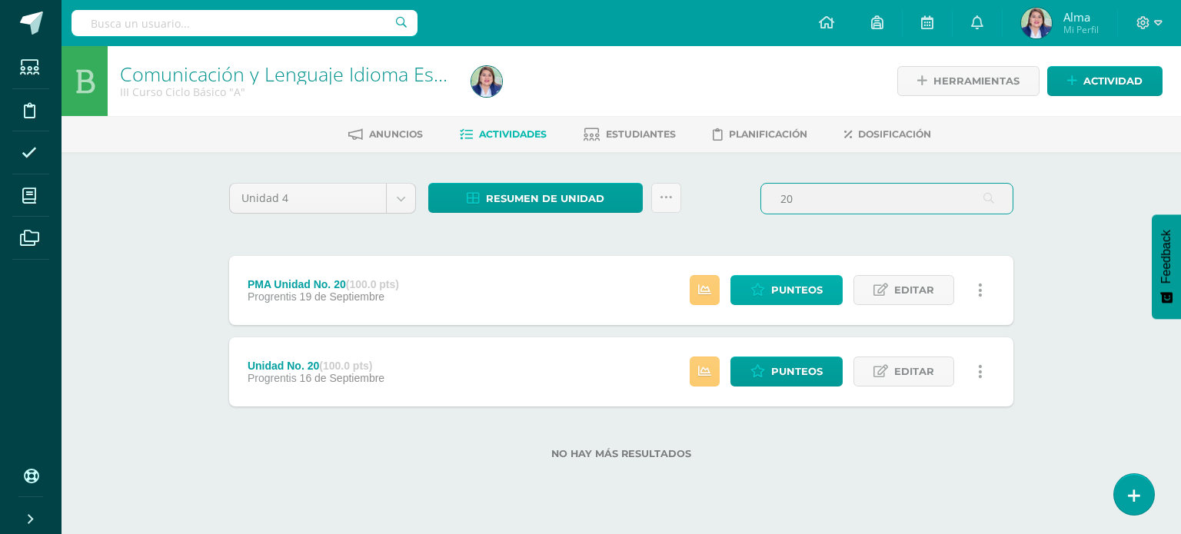
type input "20"
click at [816, 288] on span "Punteos" at bounding box center [797, 290] width 52 height 28
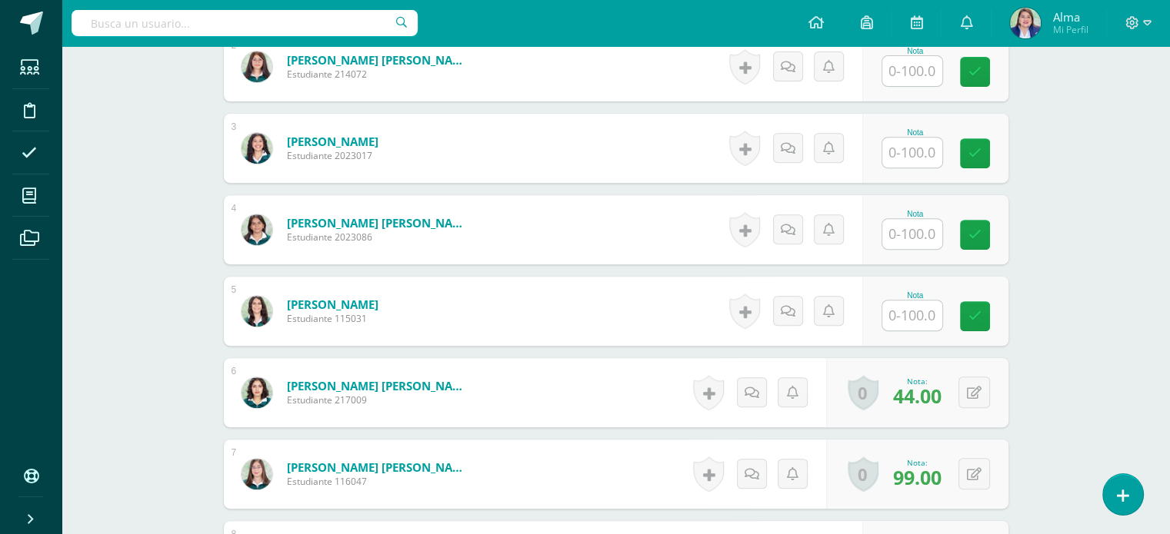
scroll to position [599, 0]
click at [975, 388] on button at bounding box center [984, 392] width 32 height 32
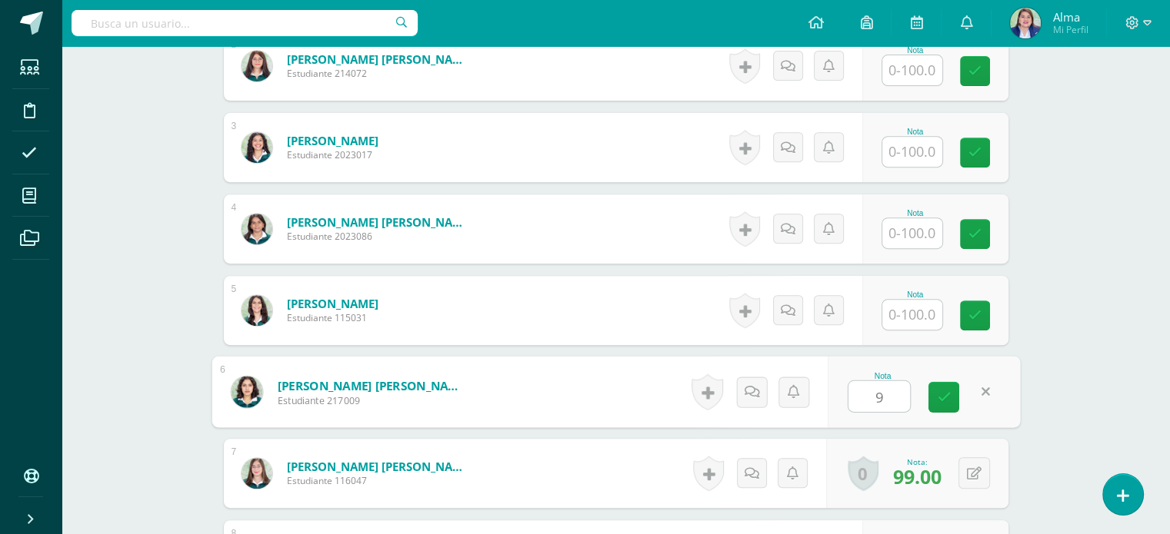
type input "91"
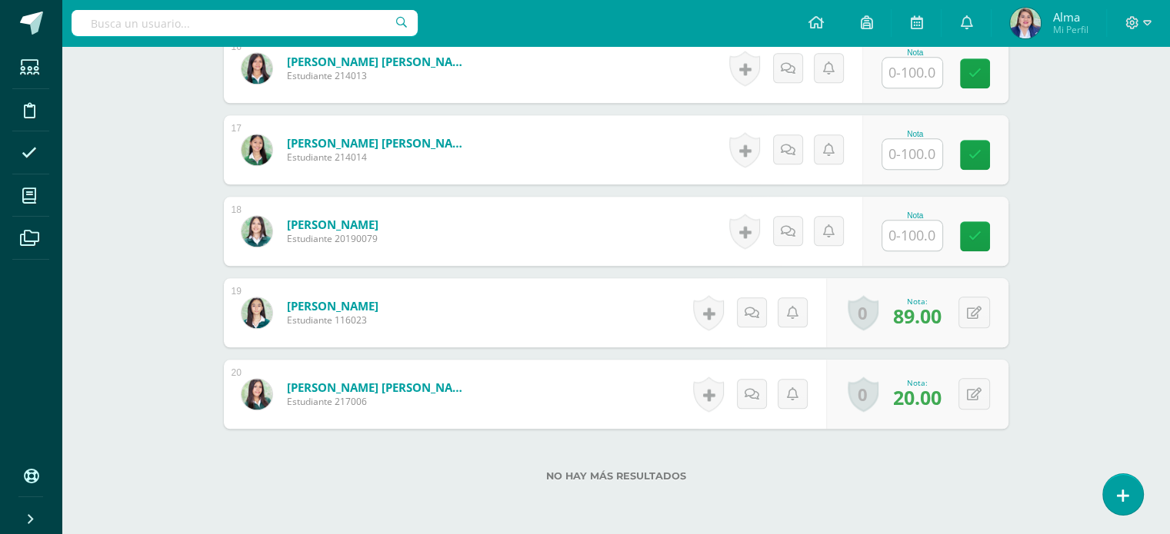
scroll to position [1808, 0]
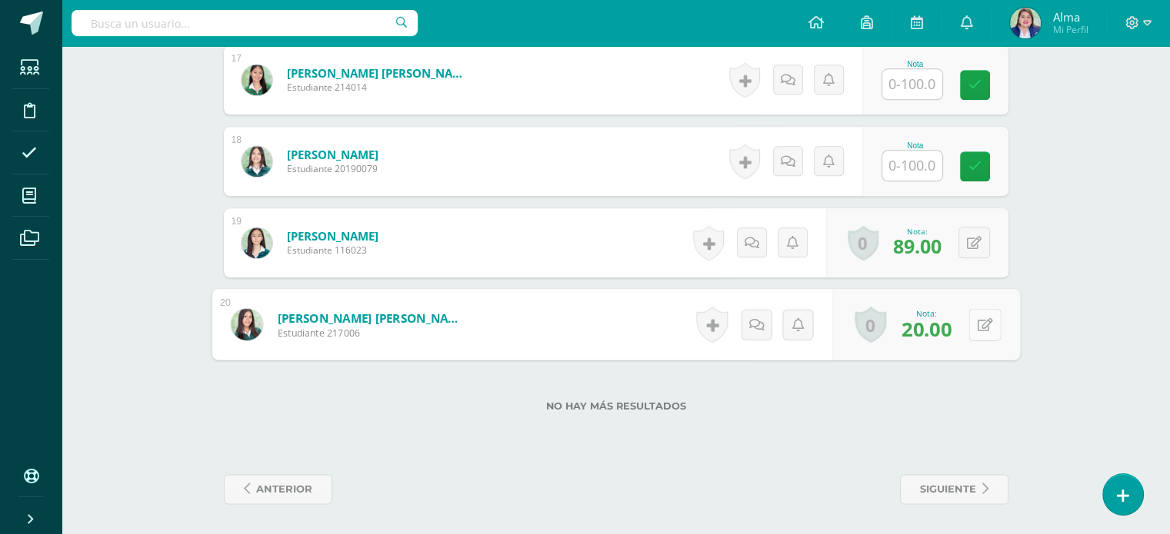
click at [964, 326] on div "0 Logros Logros obtenidos Aún no hay logros agregados Nota: 20.00" at bounding box center [926, 325] width 188 height 72
click at [993, 322] on button at bounding box center [984, 324] width 32 height 32
type input "91"
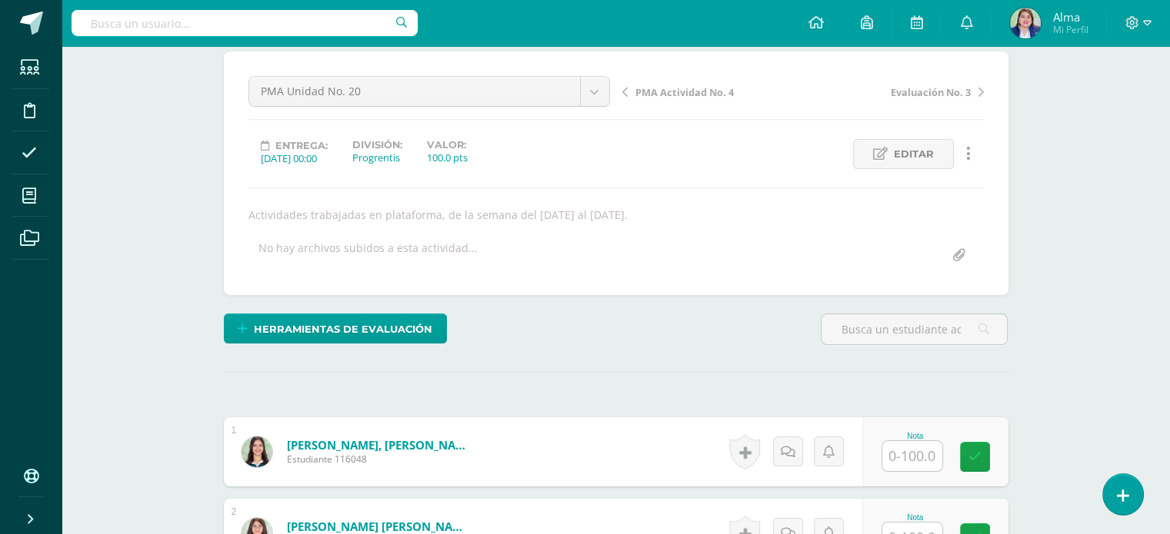
scroll to position [0, 0]
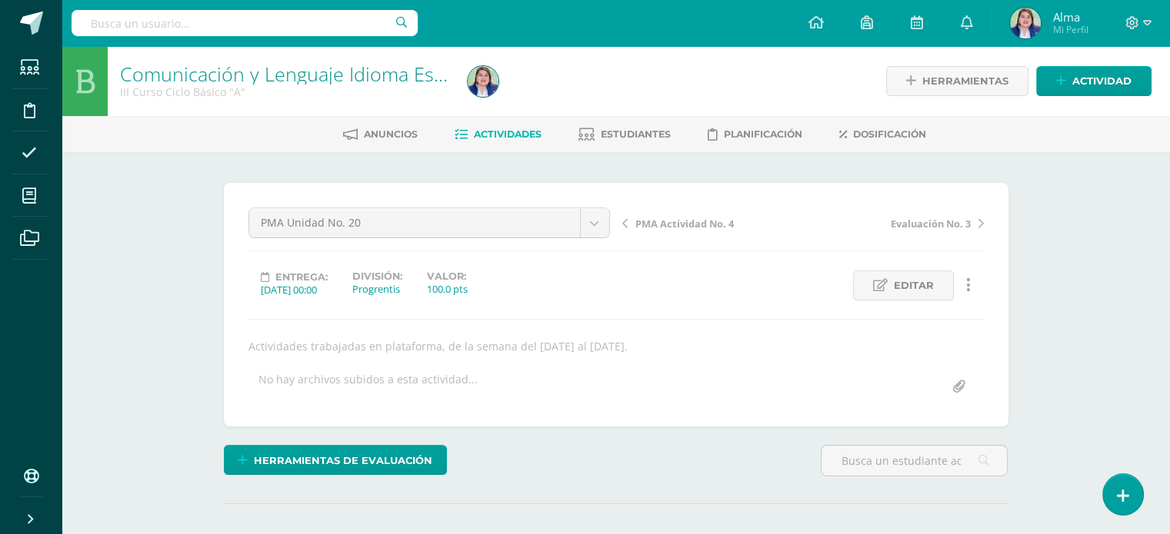
click at [487, 132] on span "Actividades" at bounding box center [508, 134] width 68 height 12
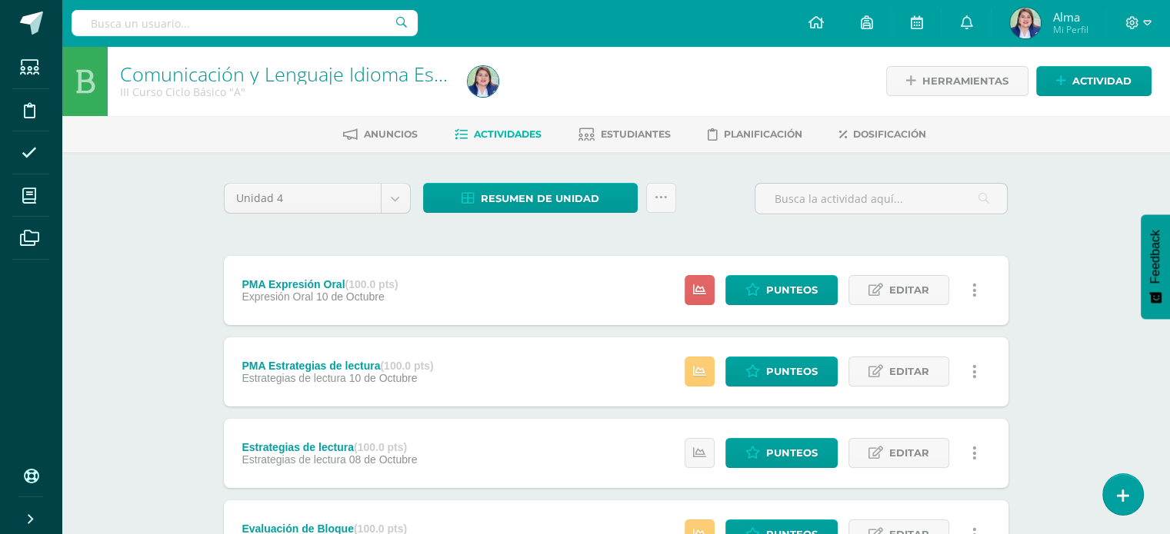
click at [826, 199] on input "text" at bounding box center [880, 199] width 251 height 30
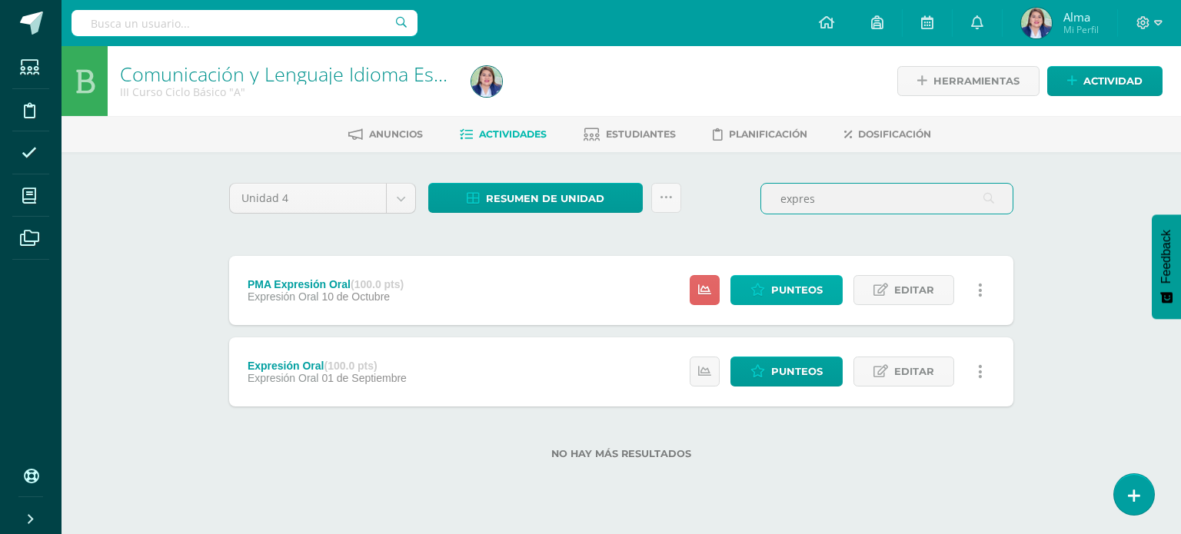
type input "expres"
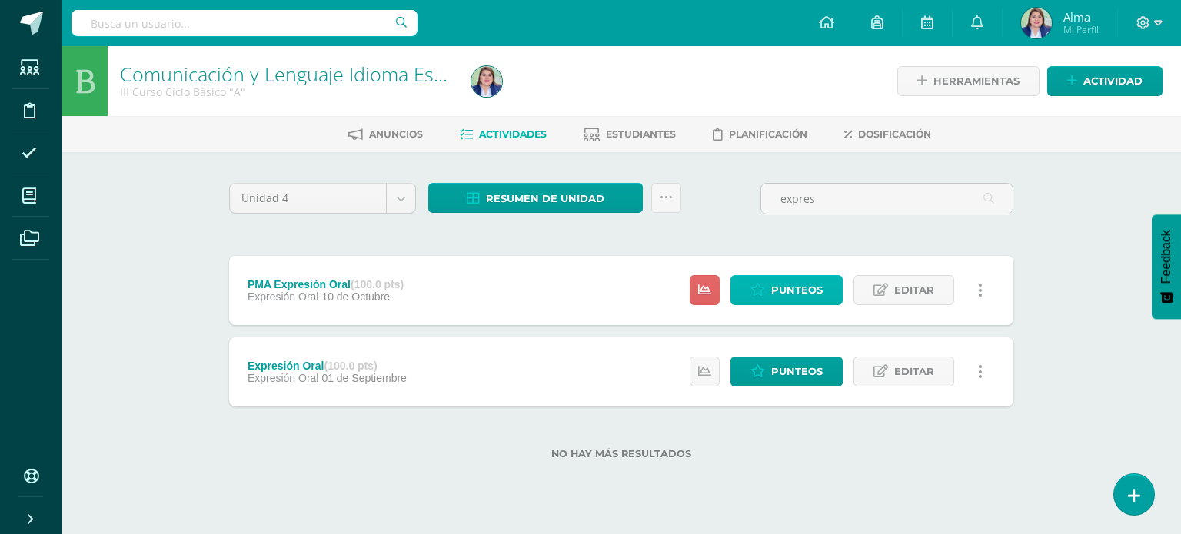
click at [783, 277] on span "Punteos" at bounding box center [797, 290] width 52 height 28
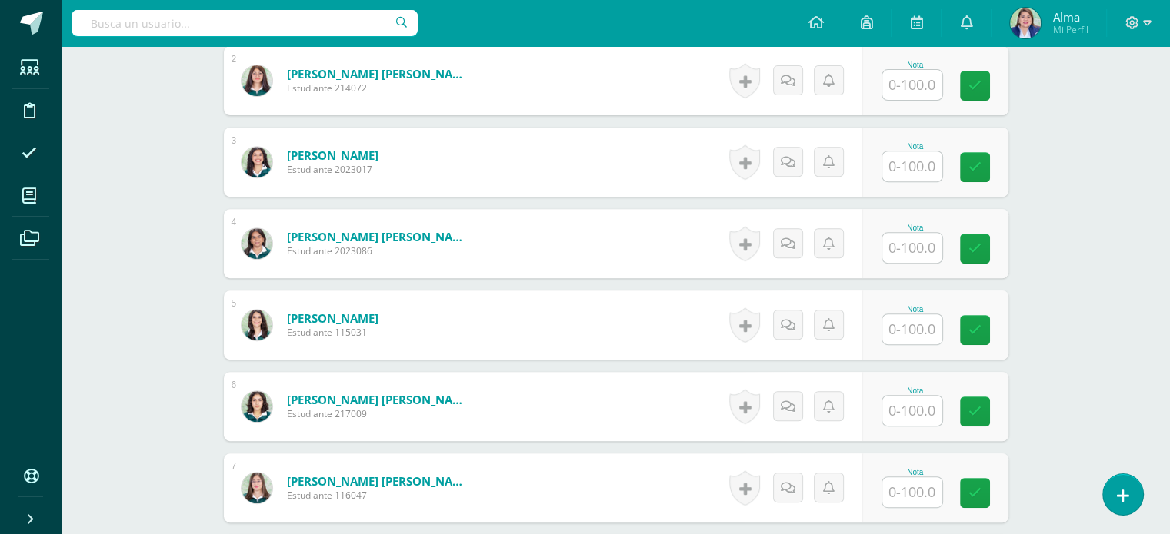
scroll to position [637, 0]
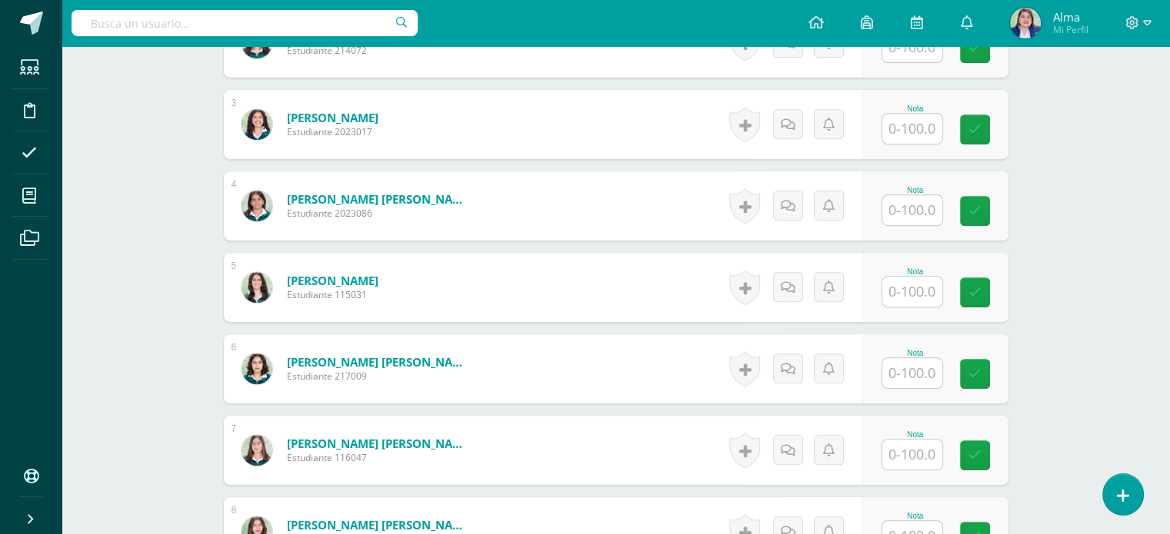
click at [903, 371] on input "text" at bounding box center [912, 373] width 60 height 30
type input "93"
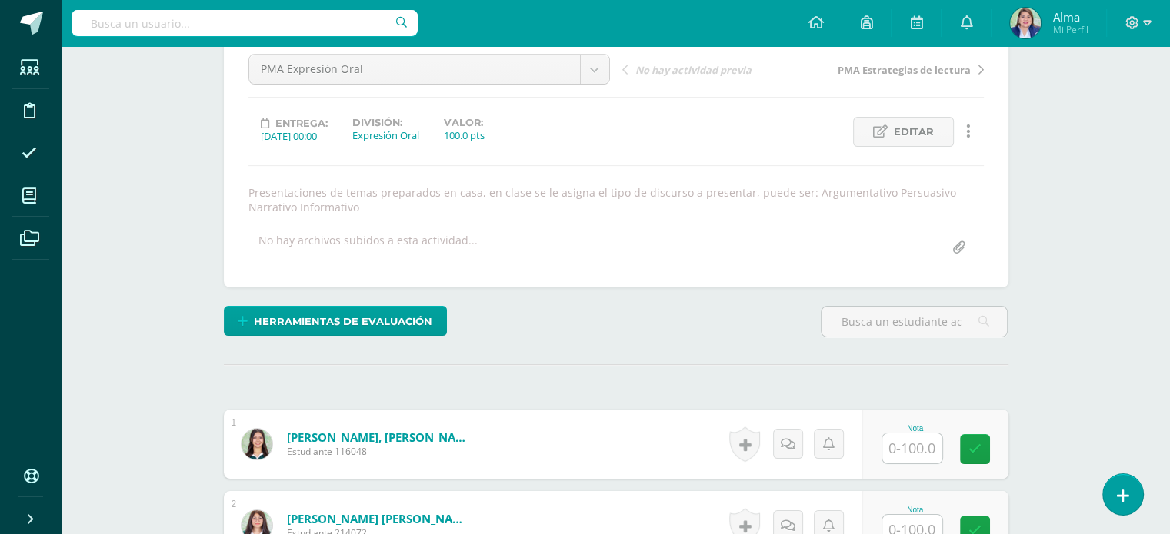
scroll to position [0, 0]
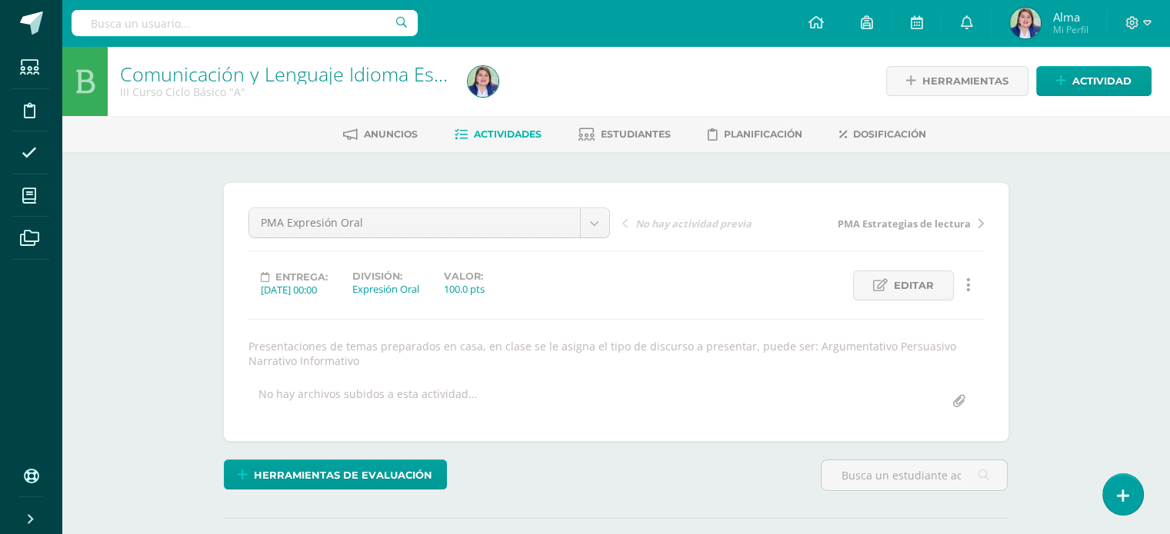
click at [509, 132] on span "Actividades" at bounding box center [508, 134] width 68 height 12
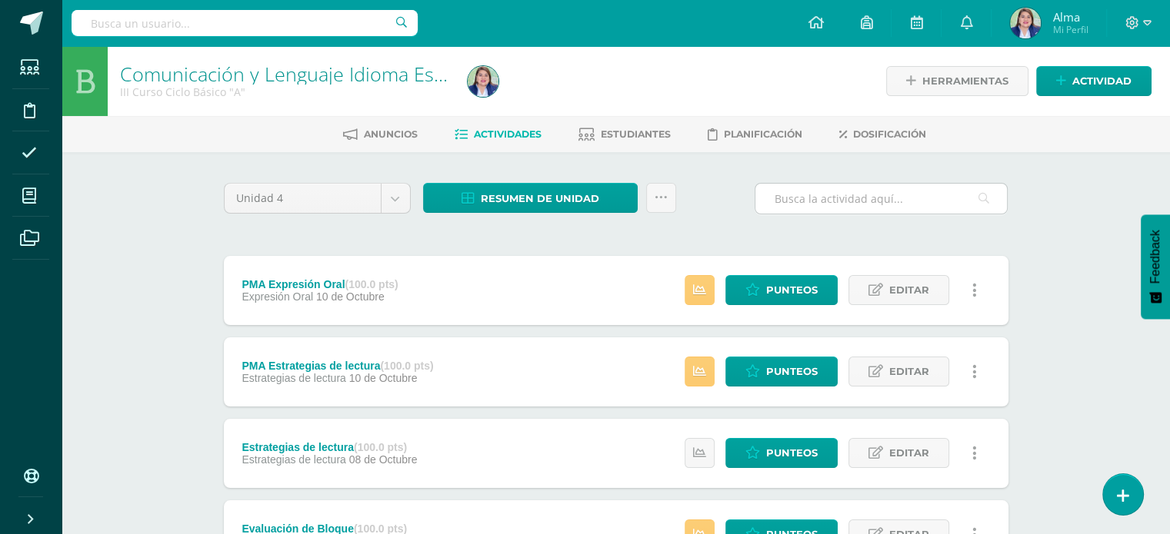
click at [815, 199] on input "text" at bounding box center [880, 199] width 251 height 30
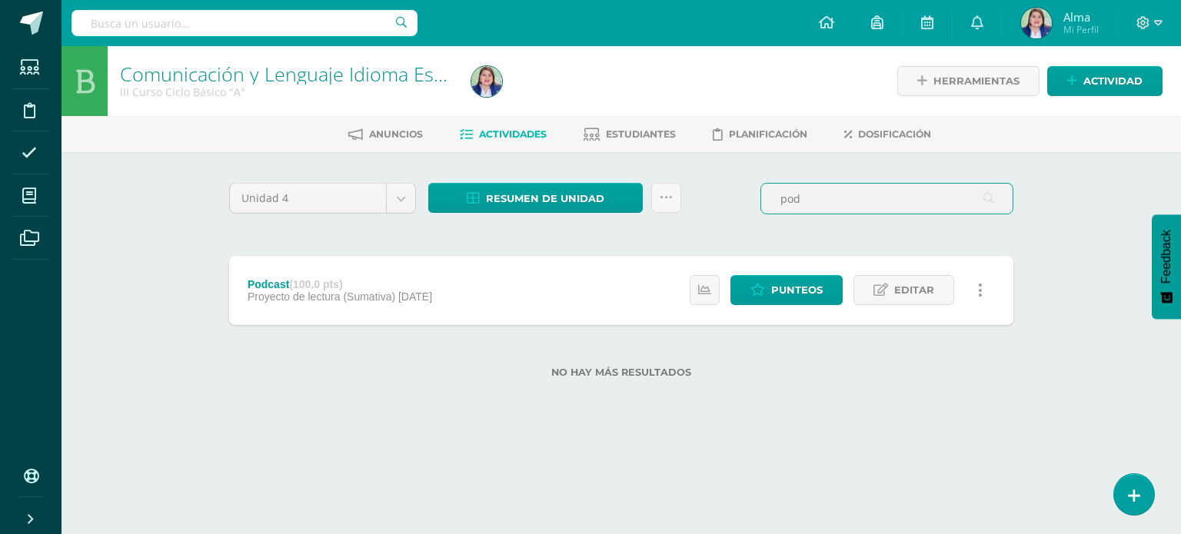
type input "pod"
click at [787, 274] on div "Estatus de Actividad: 0 Estudiantes sin calificar 0 Estudiantes con cero Media …" at bounding box center [840, 290] width 347 height 69
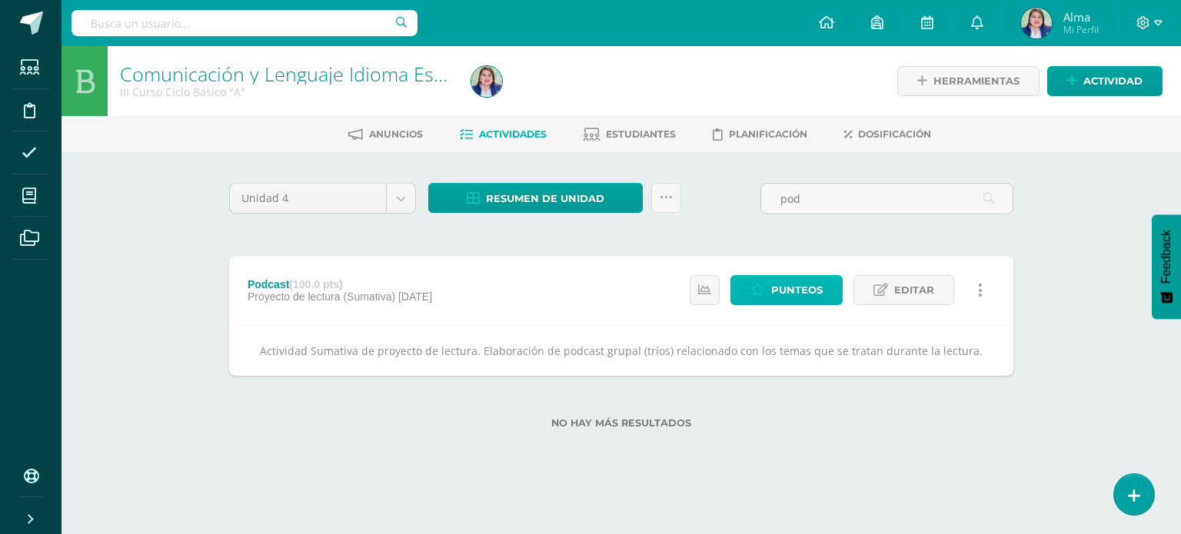
click at [790, 283] on span "Punteos" at bounding box center [797, 290] width 52 height 28
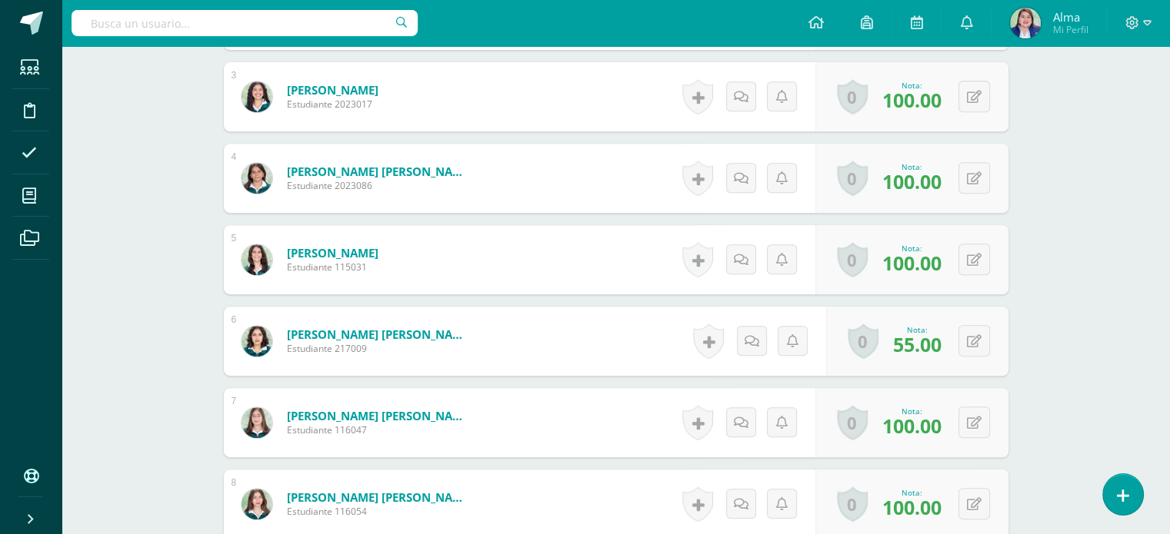
scroll to position [654, 0]
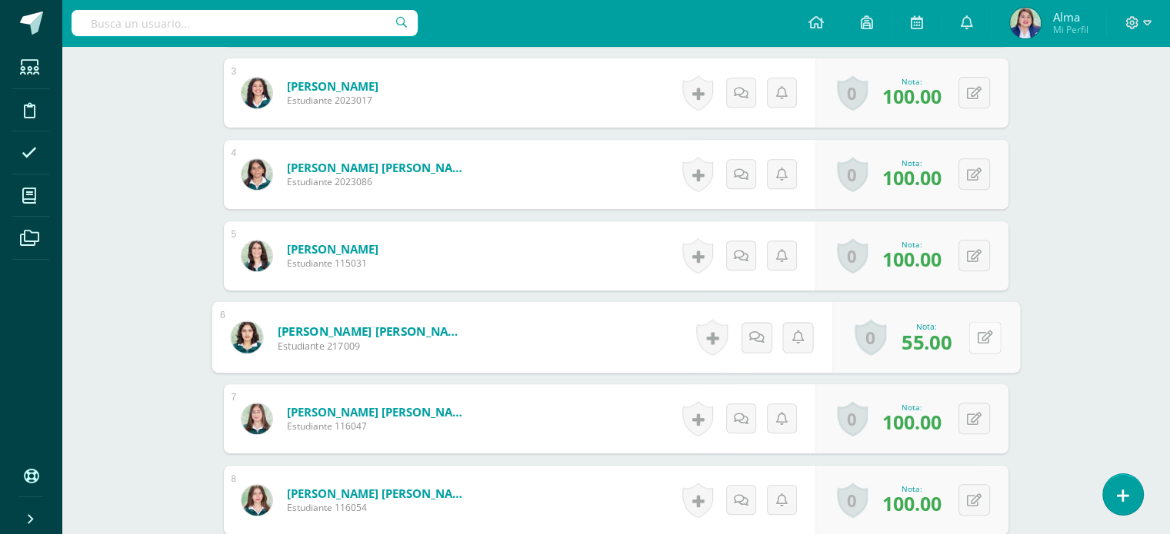
click at [969, 334] on button at bounding box center [984, 337] width 32 height 32
type input "100"
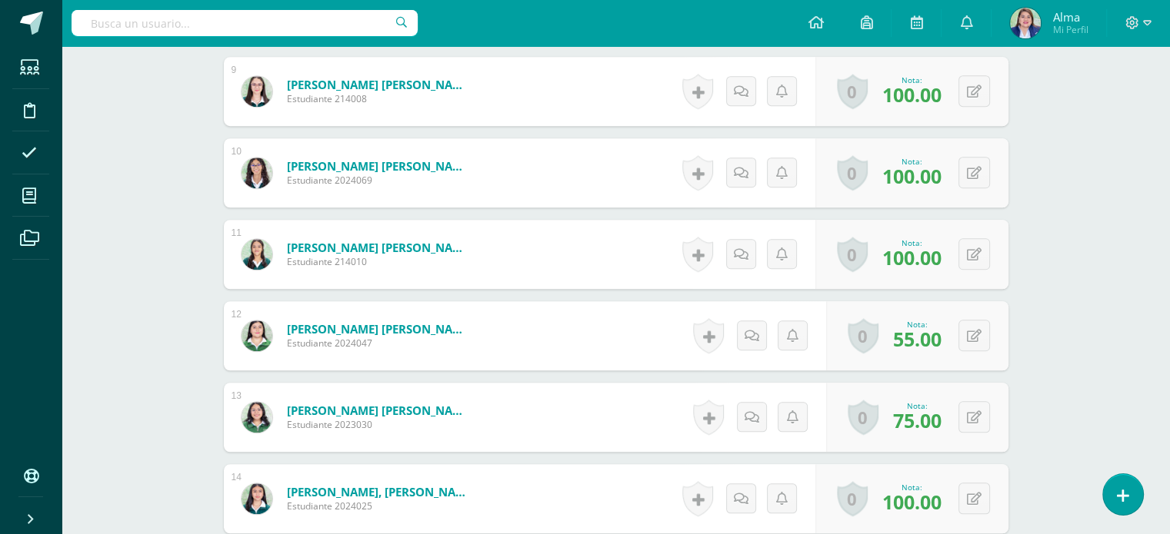
scroll to position [1145, 0]
click at [969, 334] on button at bounding box center [984, 335] width 32 height 32
type input "100"
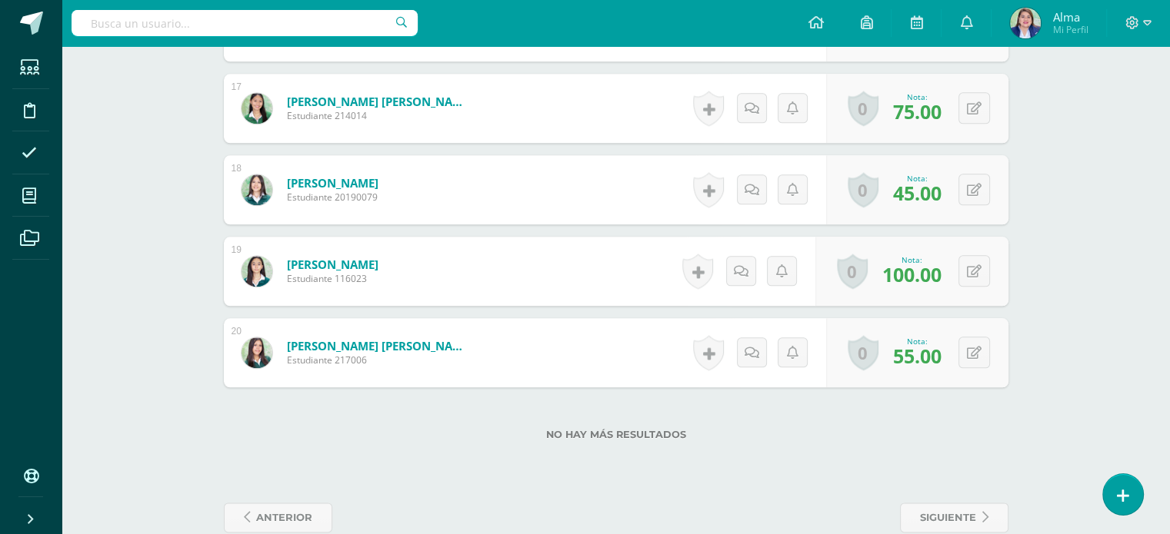
scroll to position [1788, 0]
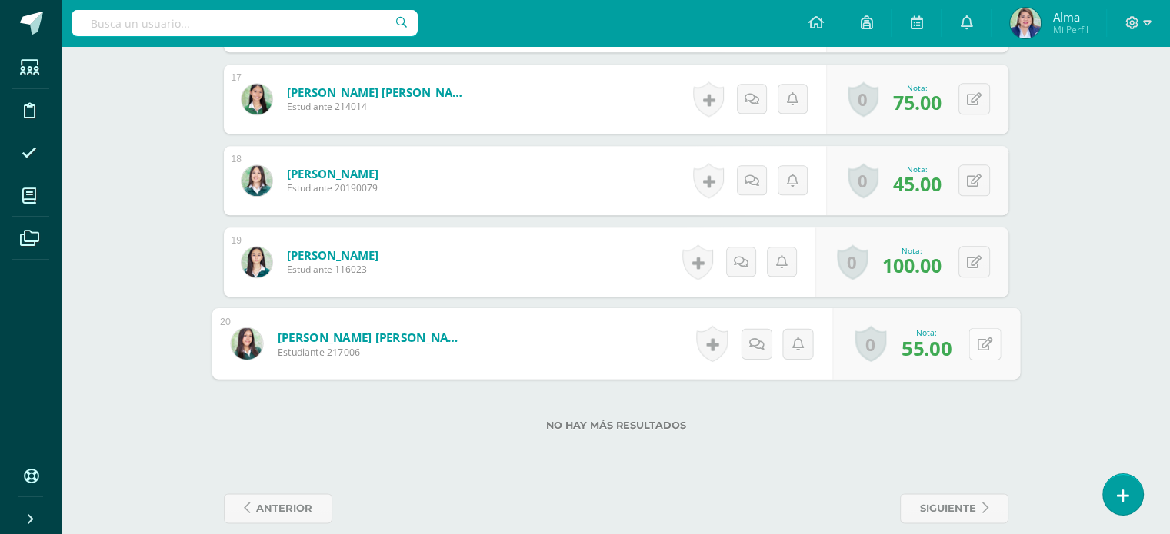
click at [979, 341] on icon at bounding box center [984, 343] width 15 height 13
type input "100"
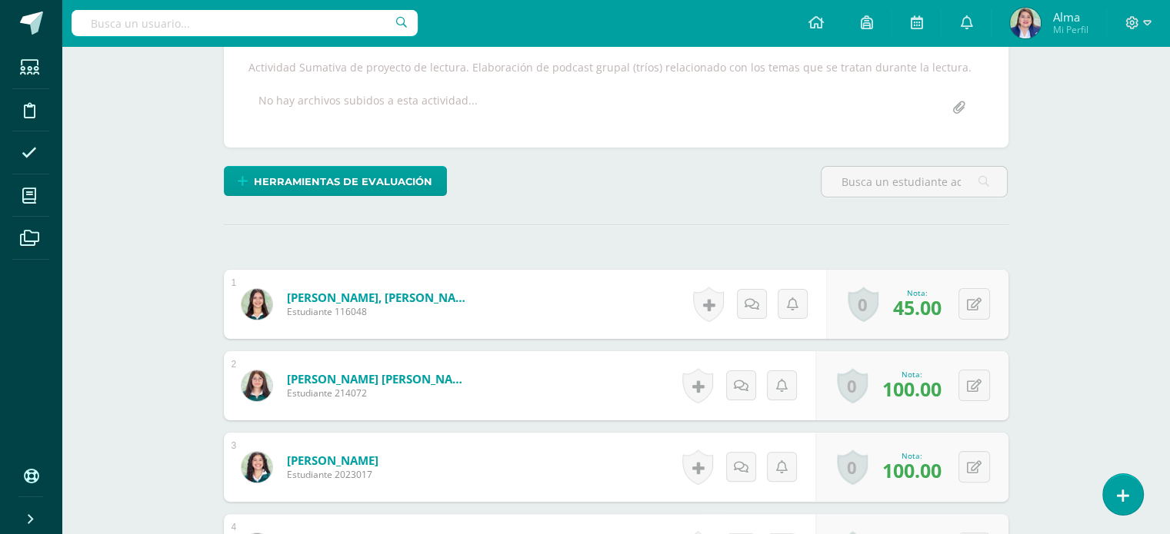
scroll to position [142, 0]
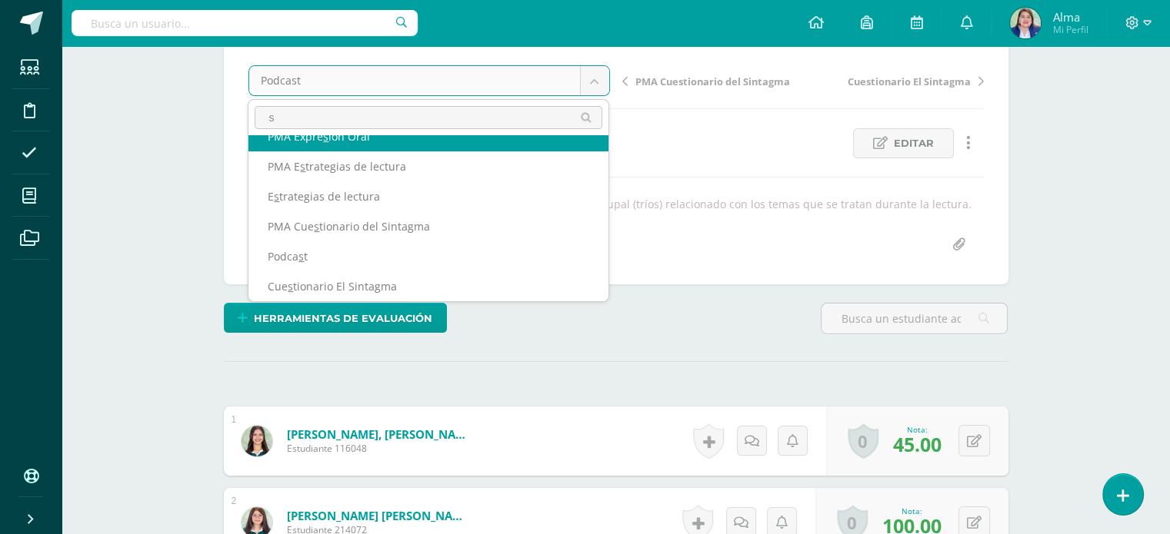
scroll to position [0, 0]
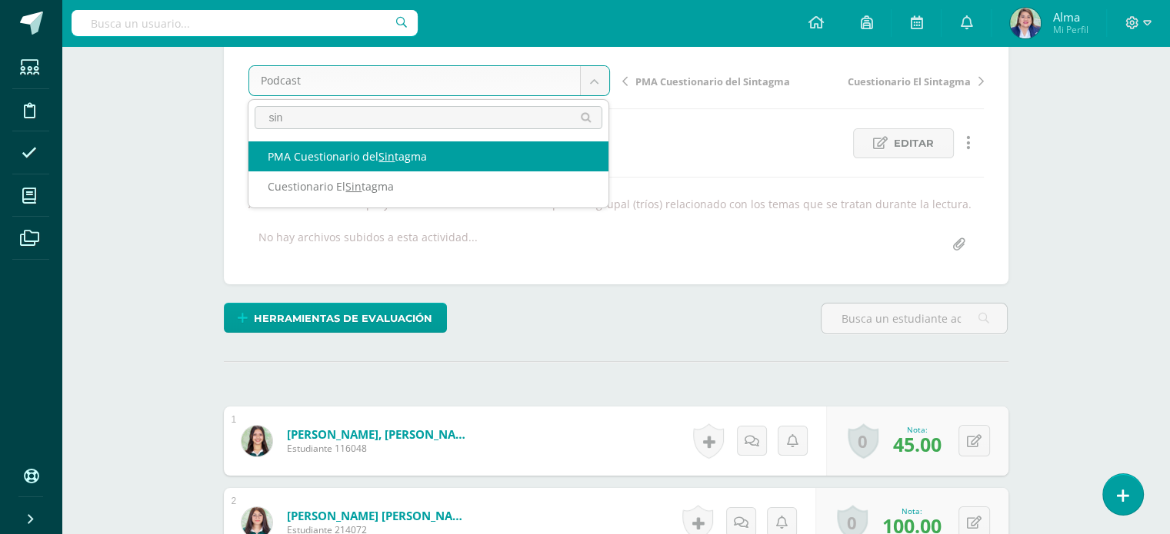
type input "sin"
select select "/dashboard/teacher/grade-activity/265255/"
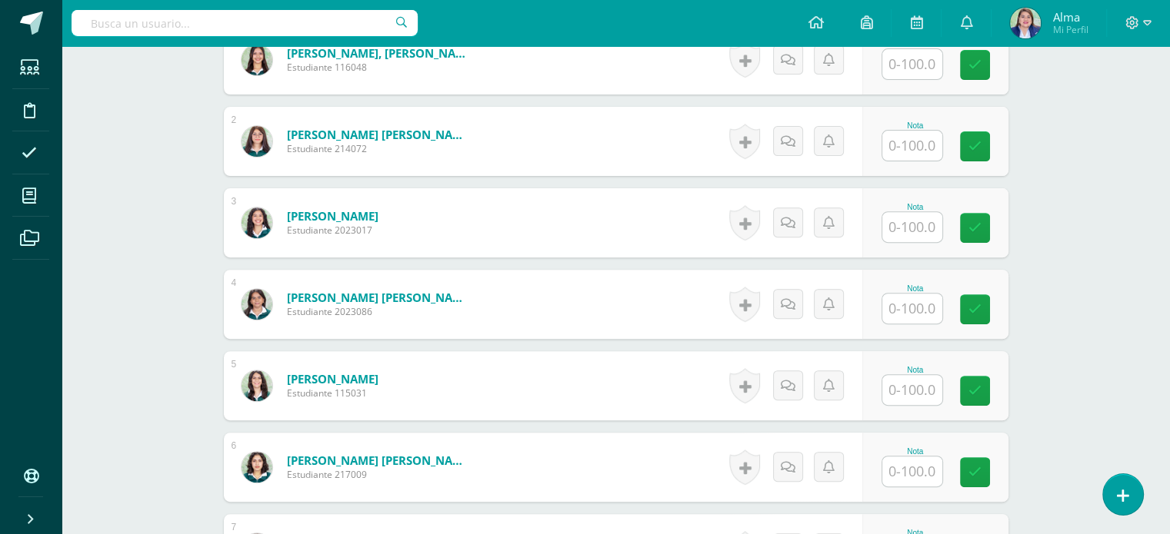
scroll to position [573, 0]
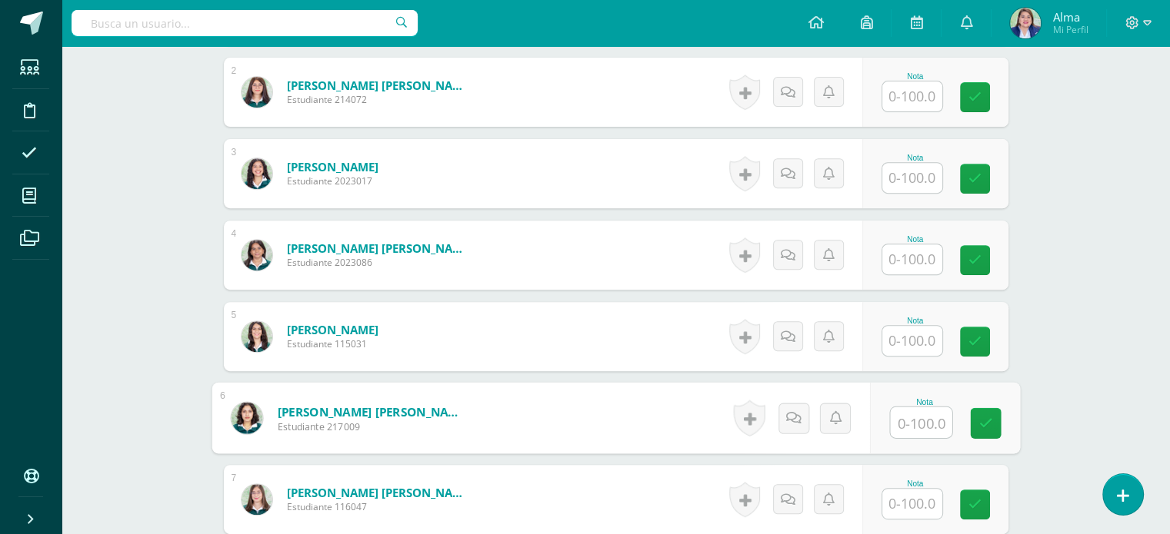
click at [898, 434] on input "text" at bounding box center [921, 423] width 62 height 31
type input "71"
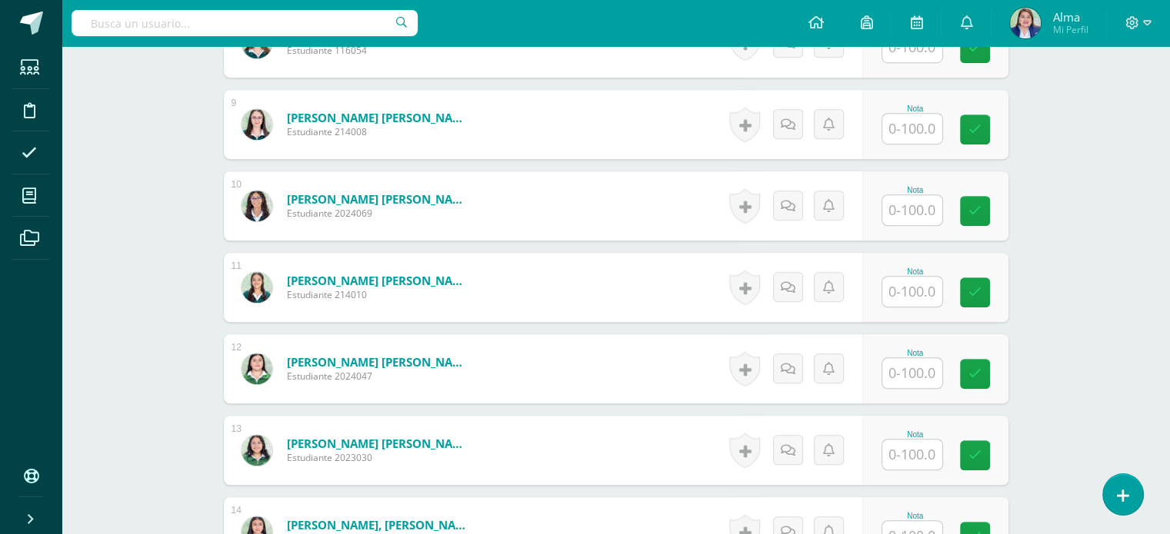
scroll to position [1175, 0]
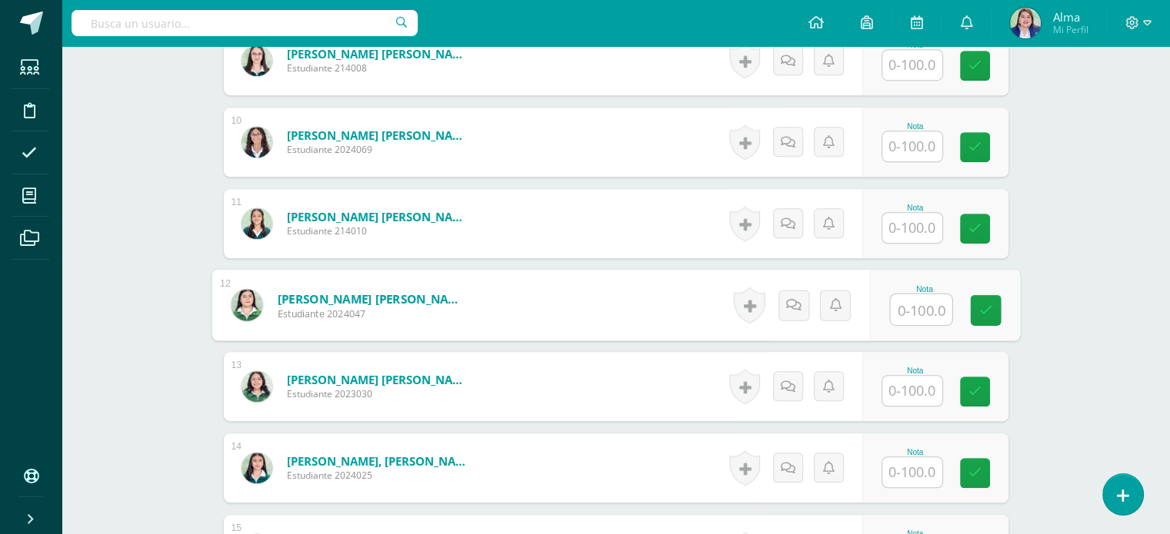
click at [913, 308] on input "text" at bounding box center [921, 309] width 62 height 31
type input "77"
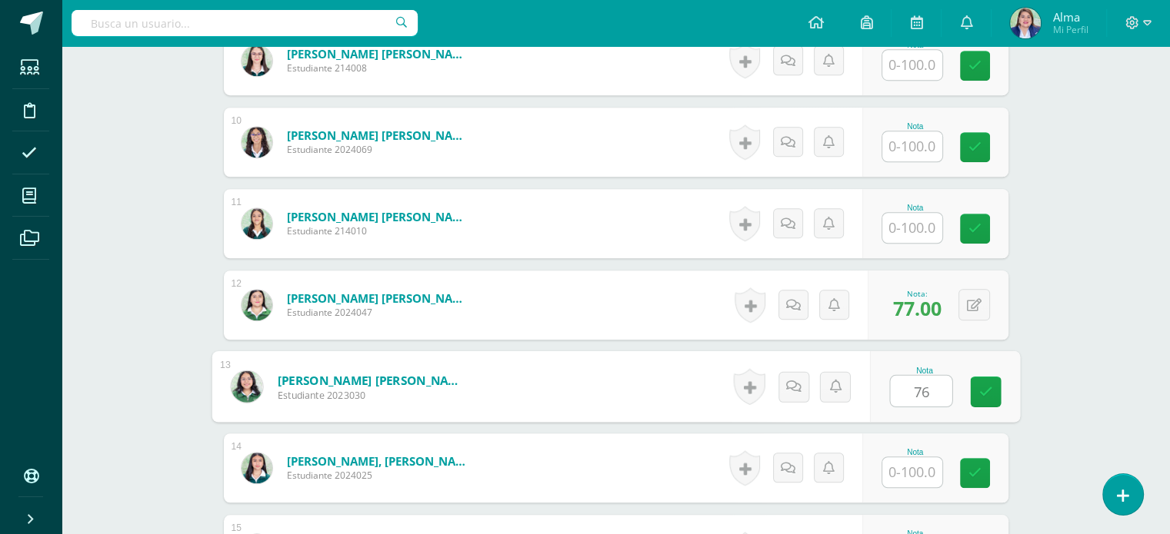
type input "76"
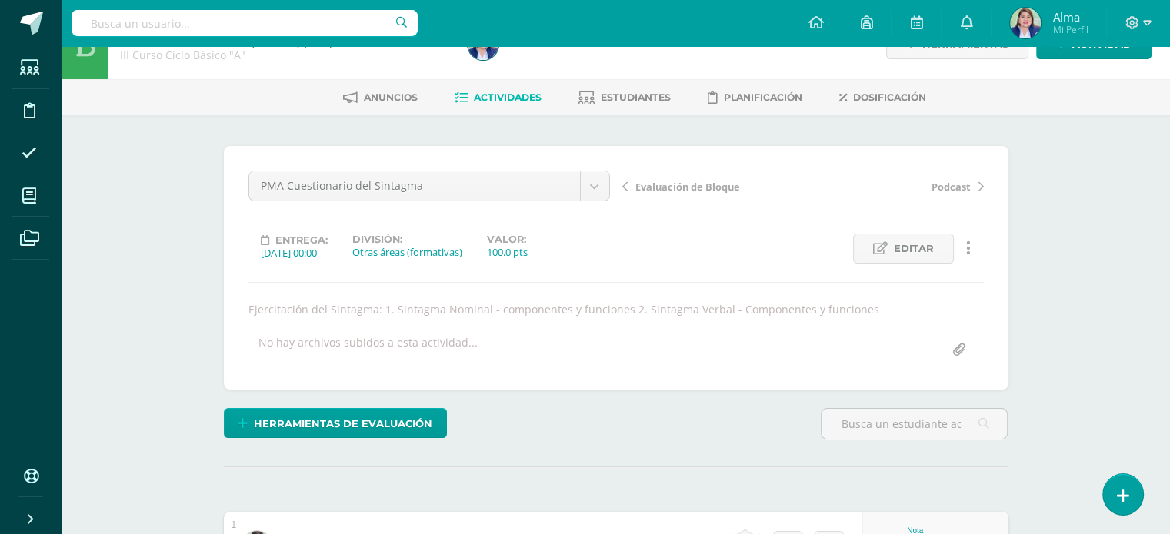
scroll to position [0, 0]
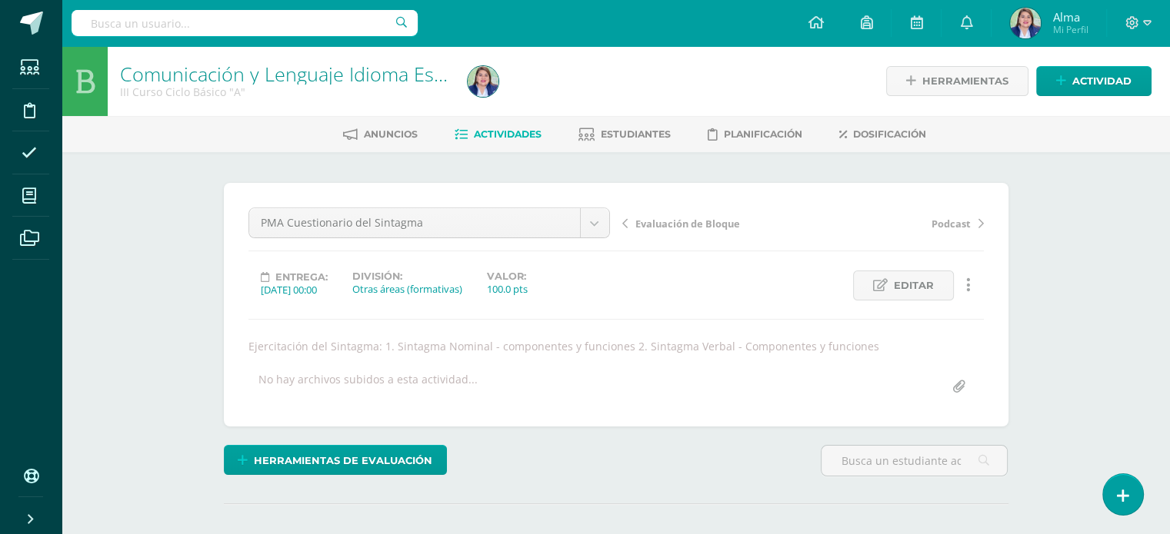
click at [501, 125] on link "Actividades" at bounding box center [497, 134] width 87 height 25
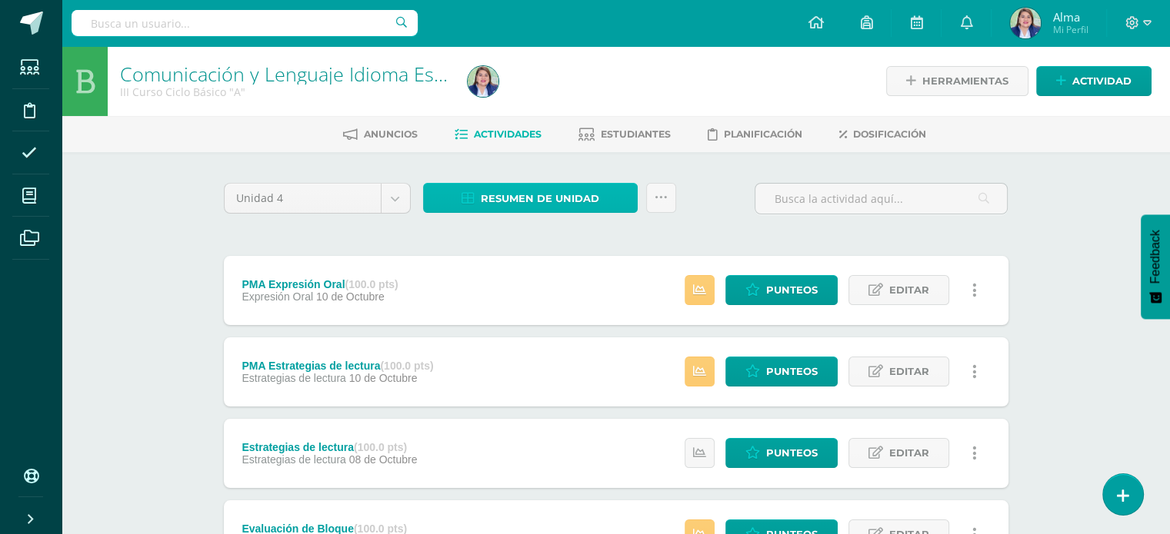
click at [561, 185] on span "Resumen de unidad" at bounding box center [540, 199] width 118 height 28
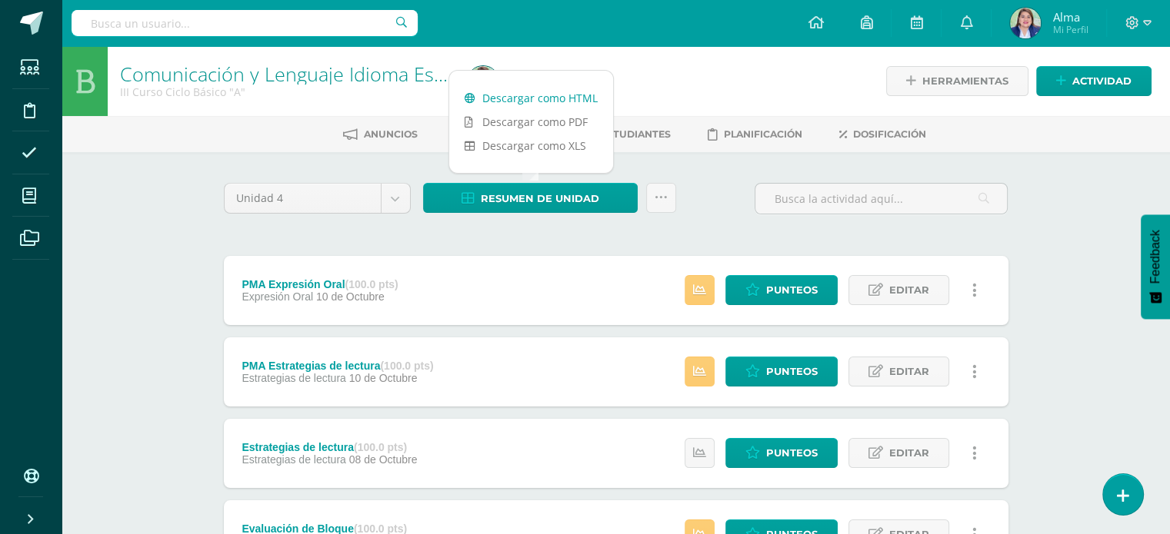
click at [551, 96] on link "Descargar como HTML" at bounding box center [531, 98] width 164 height 24
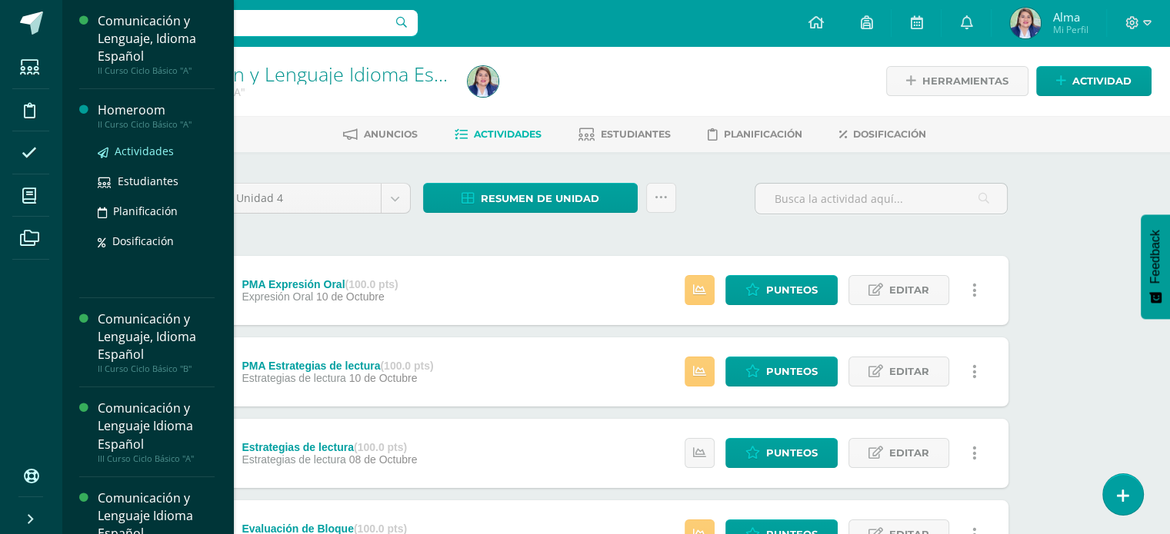
click at [140, 150] on span "Actividades" at bounding box center [144, 151] width 59 height 15
